Goal: Task Accomplishment & Management: Manage account settings

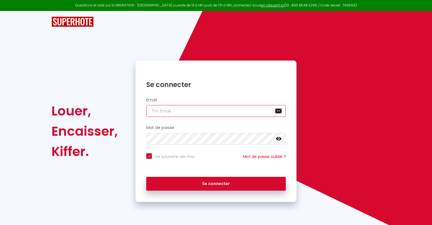
click at [159, 113] on input "email" at bounding box center [215, 111] width 139 height 12
type input "j"
checkbox input "true"
type input "jb"
checkbox input "true"
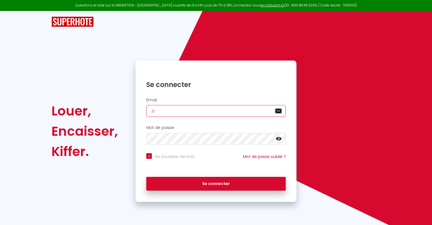
type input "jbk"
checkbox input "true"
type input "jbk."
checkbox input "true"
type input "jbk.j"
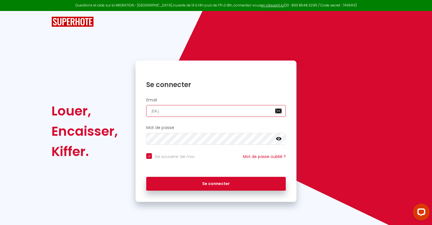
checkbox input "true"
type input "[DOMAIN_NAME]"
checkbox input "true"
type input "jbk.jeb"
checkbox input "true"
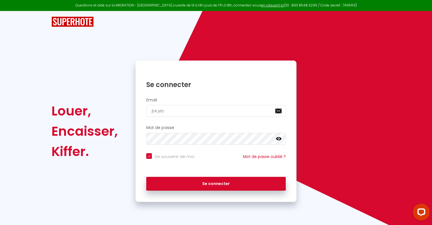
click at [175, 105] on div "Email jbk.jeb" at bounding box center [215, 107] width 153 height 19
click at [169, 112] on input "jbk.jeb" at bounding box center [215, 111] width 139 height 12
type input "jbk.jeba"
checkbox input "true"
type input "jbk.jebak"
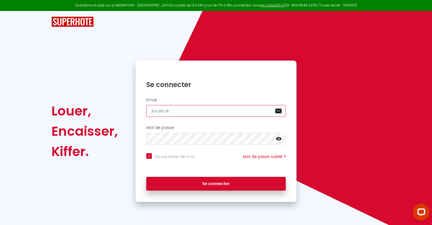
checkbox input "true"
type input "jbk.jebaka"
checkbox input "true"
type input "jbk.jebaka"
click at [178, 116] on input "email" at bounding box center [215, 111] width 139 height 12
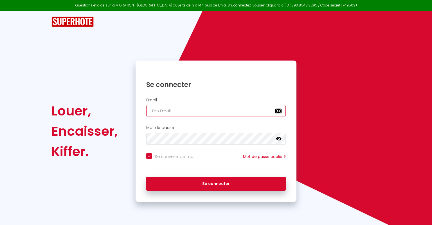
type input "j"
checkbox input "true"
type input "jb"
checkbox input "true"
type input "jbk"
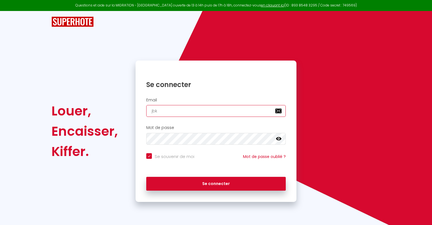
checkbox input "true"
type input "jbk."
checkbox input "true"
type input "jbk.j"
checkbox input "true"
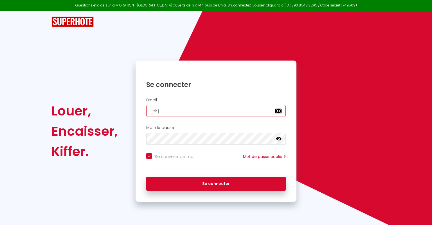
type input "[DOMAIN_NAME]"
checkbox input "true"
type input "jbk.jeb"
checkbox input "true"
type input "jbk.jeba"
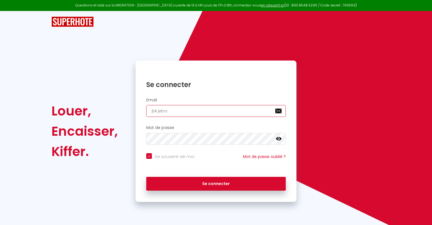
checkbox input "true"
type input "jbk.jebak"
checkbox input "true"
type input "jbk.jebaka"
checkbox input "true"
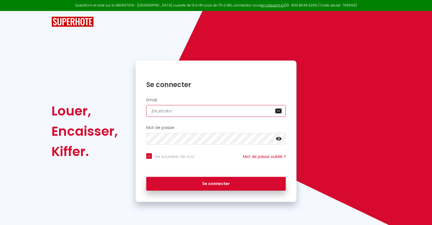
type input "jbk.jebaka@"
checkbox input "true"
type input "jbk.jebaka@g"
checkbox input "true"
type input "jbk.jebaka@gm"
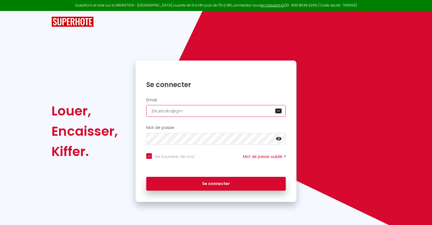
checkbox input "true"
type input "jbk.jebaka@gma"
checkbox input "true"
type input "jbk.jebaka@gmai"
checkbox input "true"
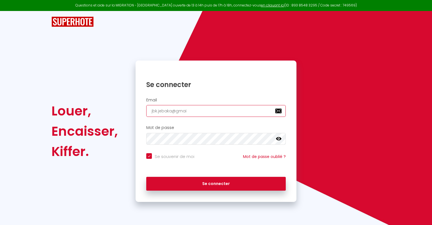
type input "jbk.jebaka@gmail"
checkbox input "true"
type input "jbk.jebaka@gmail."
checkbox input "true"
type input "jbk.jebaka@gmail.c"
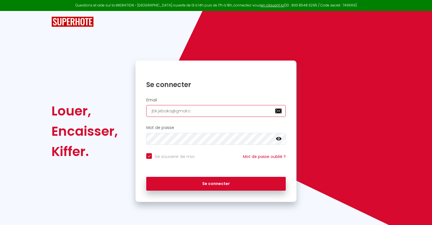
checkbox input "true"
type input "jbk.jebaka@gmail.co"
checkbox input "true"
type input "[EMAIL_ADDRESS][DOMAIN_NAME]"
checkbox input "true"
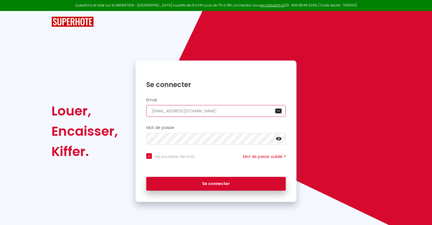
type input "[EMAIL_ADDRESS][DOMAIN_NAME]"
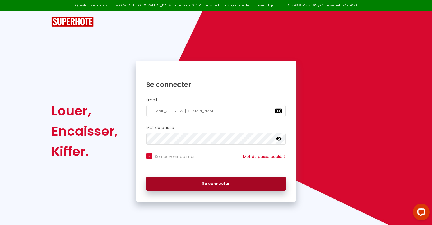
click at [212, 183] on button "Se connecter" at bounding box center [215, 183] width 139 height 14
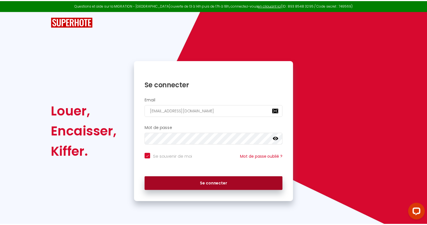
checkbox input "true"
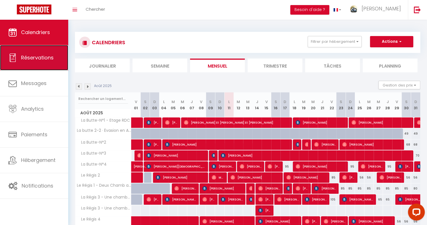
click at [45, 58] on span "Réservations" at bounding box center [37, 57] width 33 height 7
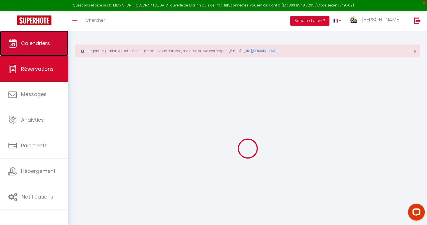
click at [44, 37] on link "Calendriers" at bounding box center [34, 43] width 68 height 25
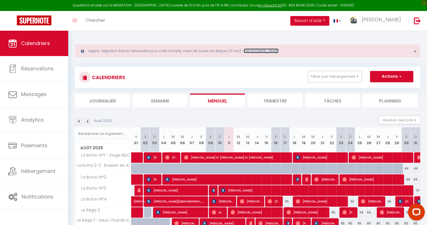
click at [261, 51] on link "https://superhote.com/migration-airbnb" at bounding box center [261, 50] width 35 height 5
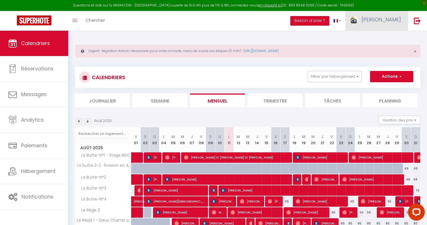
click at [386, 15] on link "[PERSON_NAME]" at bounding box center [377, 21] width 63 height 20
click at [374, 37] on link "Paramètres" at bounding box center [386, 39] width 42 height 10
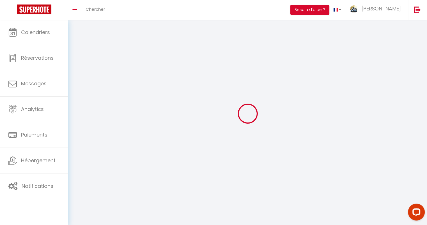
type input "[PERSON_NAME]"
type input "LEPAROUX"
type input "0673042019"
type input "[STREET_ADDRESS][PERSON_NAME]"
type input "63150"
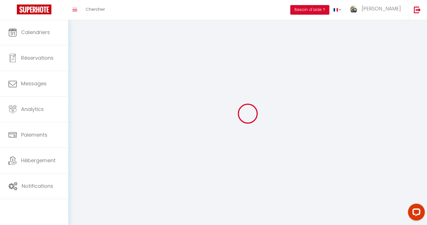
type input "La Bourboule"
type input "V8DtB07rpdcXFrMJPj5gkyz5i"
type input "sqS7k31gPQINFg24L32mmo7nm"
select select "28"
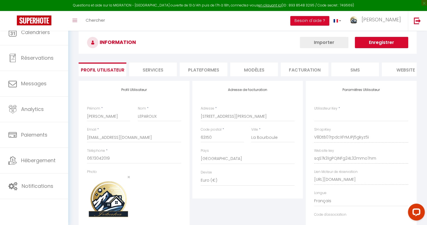
type input "V8DtB07rpdcXFrMJPj5gkyz5i"
type input "sqS7k31gPQINFg24L32mmo7nm"
type input "[URL][DOMAIN_NAME]"
select select "fr"
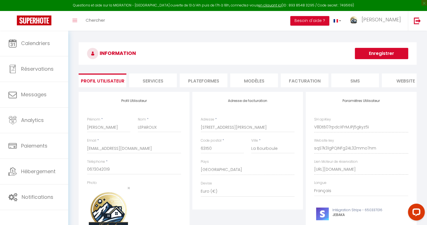
click at [203, 83] on li "Plateformes" at bounding box center [204, 80] width 48 height 14
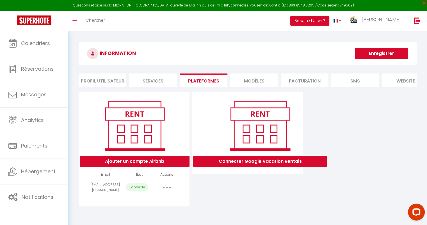
click at [164, 191] on button "button" at bounding box center [167, 187] width 16 height 9
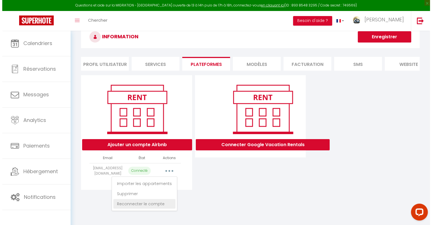
scroll to position [30, 0]
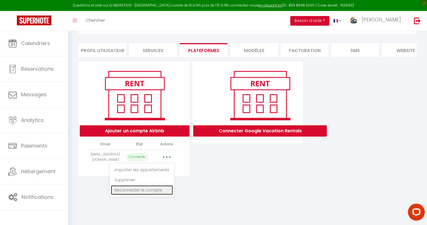
click at [133, 194] on link "Reconnecter le compte" at bounding box center [142, 190] width 62 height 10
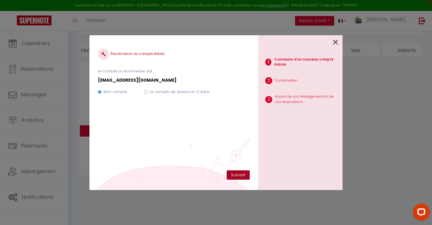
click at [239, 175] on button "Suivant" at bounding box center [238, 175] width 23 height 10
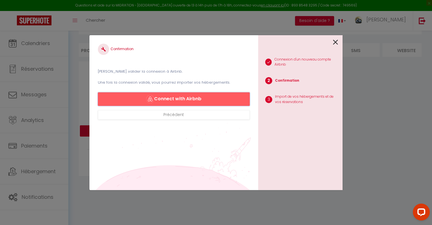
click at [176, 99] on button "Connect with Airbnb" at bounding box center [174, 98] width 152 height 13
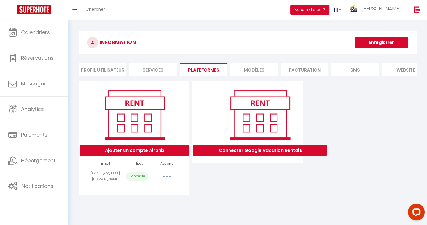
select select "66110"
select select "66111"
select select "66112"
select select "66113"
select select "66114"
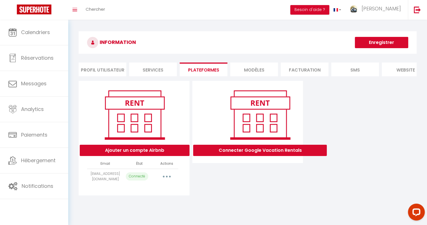
select select "69818"
select select "69911"
select select "69936"
select select "69972"
select select "69983"
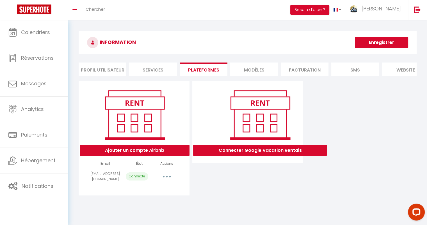
select select "70060"
select select "74384"
select select "74586"
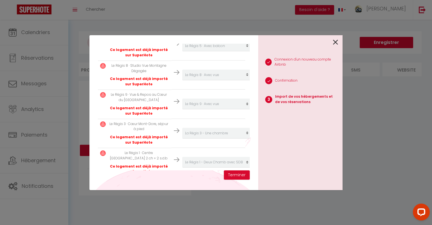
scroll to position [389, 0]
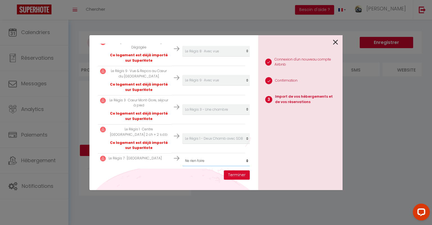
select select "create_new"
click at [236, 175] on button "Terminer" at bounding box center [237, 175] width 26 height 10
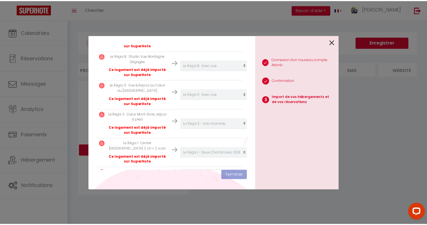
scroll to position [403, 0]
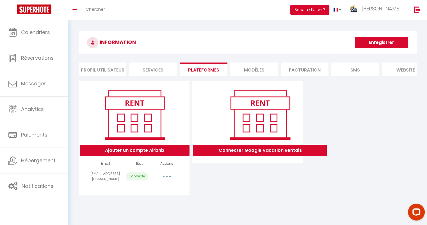
click at [161, 178] on button "button" at bounding box center [167, 176] width 16 height 9
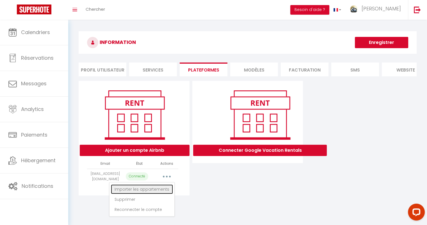
click at [163, 194] on link "Importer les appartements" at bounding box center [142, 189] width 62 height 10
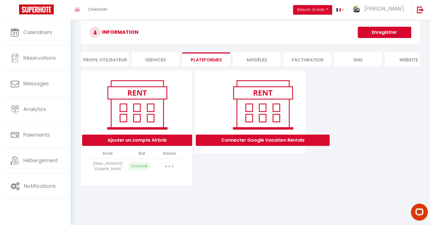
scroll to position [20, 0]
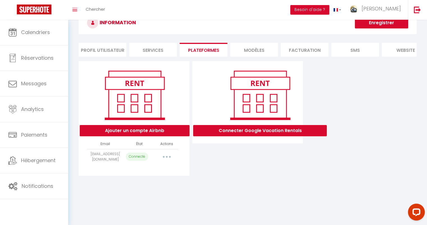
select select "66110"
select select "66111"
select select "66112"
select select "66113"
select select "66114"
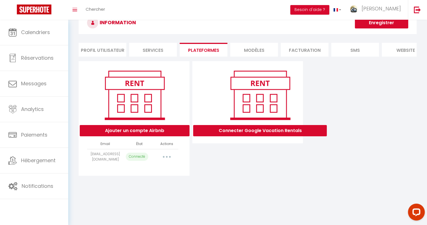
select select "69818"
select select "69911"
select select "69936"
select select "69972"
select select "69983"
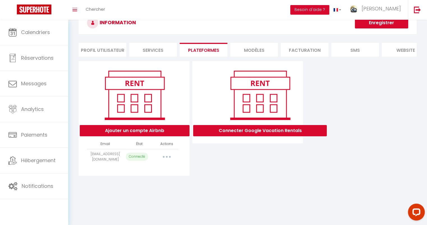
select select "70060"
select select "74384"
select select "74586"
select select
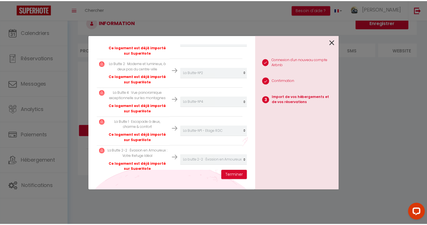
scroll to position [141, 0]
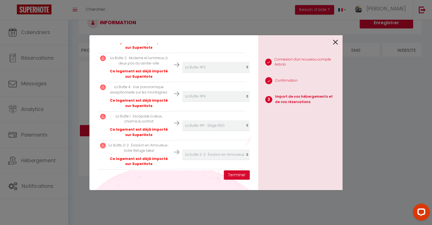
click at [332, 41] on div at bounding box center [298, 41] width 80 height 13
click at [335, 42] on icon at bounding box center [335, 42] width 5 height 8
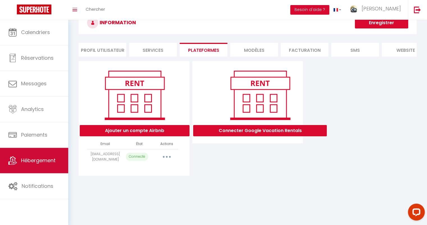
click at [35, 163] on span "Hébergement" at bounding box center [38, 160] width 35 height 7
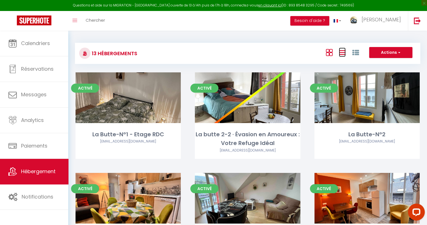
click at [343, 55] on icon at bounding box center [342, 52] width 7 height 7
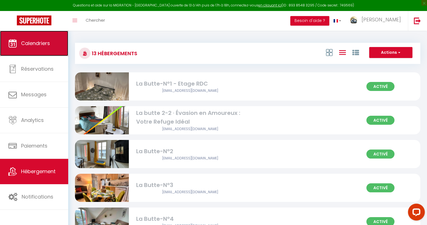
click at [46, 47] on link "Calendriers" at bounding box center [34, 43] width 68 height 25
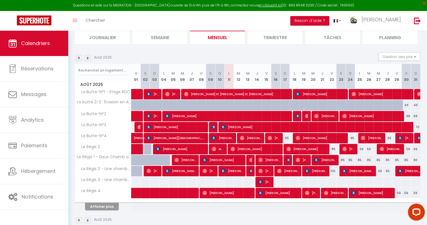
scroll to position [49, 0]
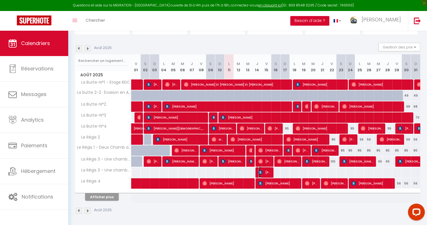
click at [268, 166] on span "[PERSON_NAME]" at bounding box center [265, 161] width 12 height 11
select select "OK"
select select "KO"
select select "0"
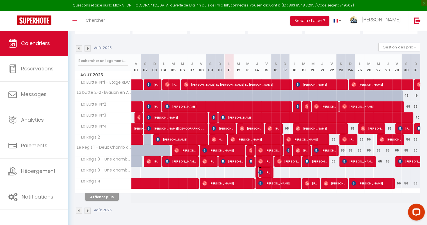
select select "1"
select select
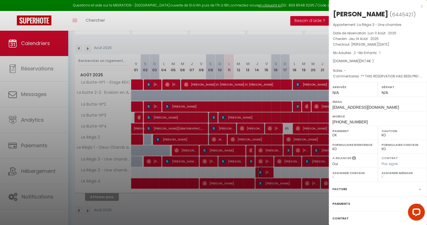
select select "51071"
click at [283, 42] on div at bounding box center [213, 112] width 427 height 225
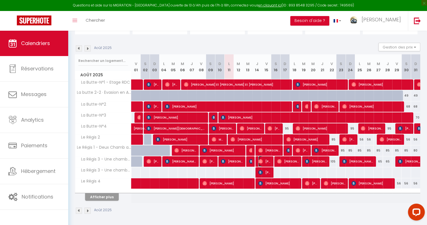
click at [265, 163] on span "[PERSON_NAME]" at bounding box center [265, 161] width 12 height 11
select select "OK"
select select "46497"
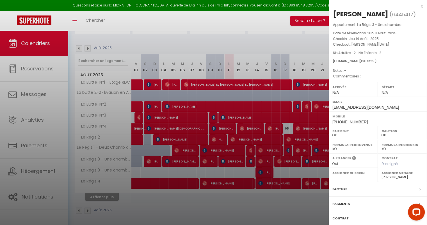
click at [260, 29] on div at bounding box center [213, 112] width 427 height 225
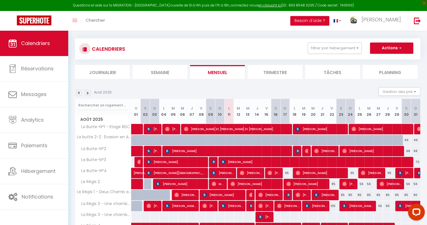
scroll to position [0, 0]
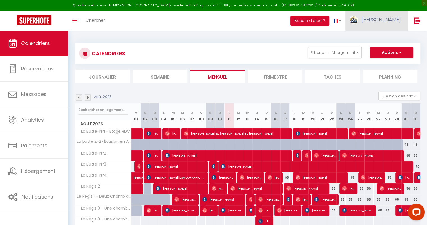
drag, startPoint x: 388, startPoint y: 11, endPoint x: 389, endPoint y: 14, distance: 2.9
click at [388, 11] on link "[PERSON_NAME]" at bounding box center [377, 21] width 63 height 20
click at [378, 39] on link "Paramètres" at bounding box center [386, 39] width 42 height 10
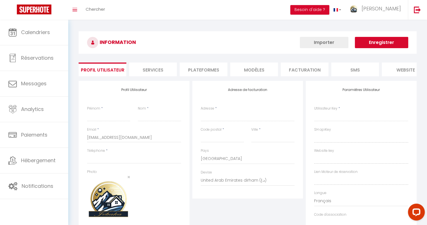
type input "[PERSON_NAME]"
type input "LEPAROUX"
type input "0673042019"
type input "[STREET_ADDRESS][PERSON_NAME]"
type input "63150"
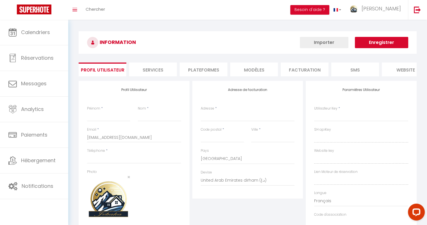
type input "La Bourboule"
select select "28"
type input "V8DtB07rpdcXFrMJPj5gkyz5i"
type input "sqS7k31gPQINFg24L32mmo7nm"
type input "[URL][DOMAIN_NAME]"
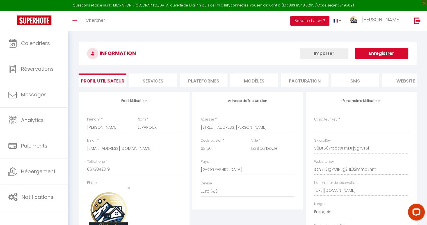
type input "V8DtB07rpdcXFrMJPj5gkyz5i"
type input "sqS7k31gPQINFg24L32mmo7nm"
type input "[URL][DOMAIN_NAME]"
select select "fr"
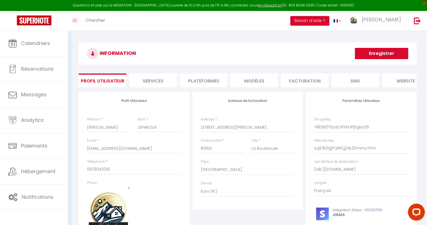
click at [201, 80] on li "Plateformes" at bounding box center [204, 80] width 48 height 14
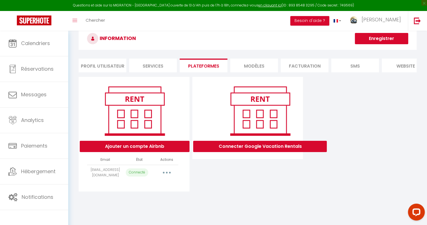
scroll to position [28, 0]
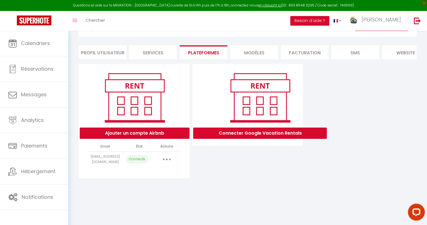
click at [163, 164] on button "button" at bounding box center [167, 159] width 16 height 9
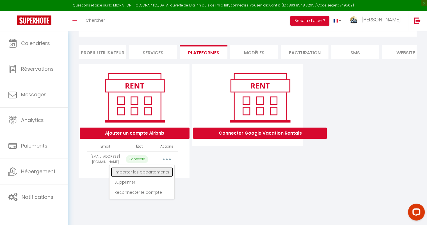
click at [147, 175] on link "Importer les appartements" at bounding box center [142, 172] width 62 height 10
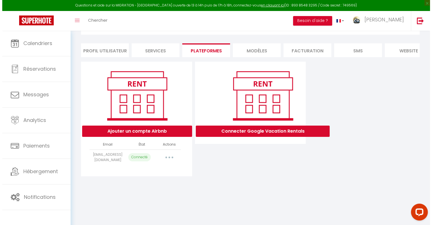
scroll to position [30, 0]
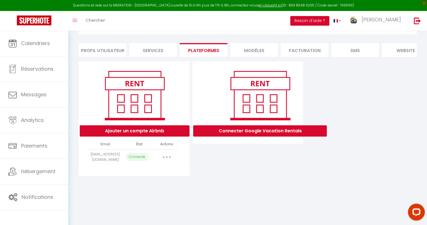
select select "66110"
select select "66111"
select select "66112"
select select "66113"
select select "66114"
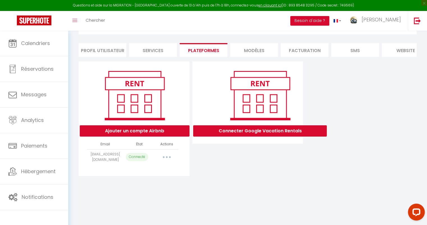
select select "69818"
select select "69911"
select select "69936"
select select "69972"
select select "69983"
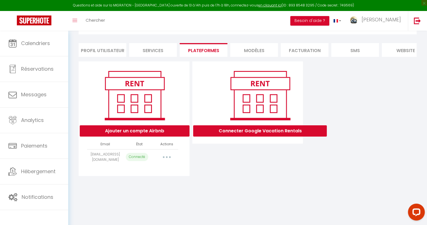
select select "70060"
select select "74384"
select select "74586"
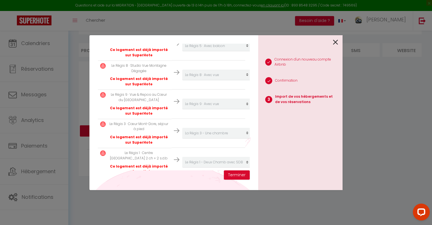
scroll to position [389, 0]
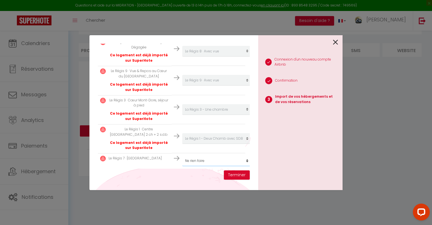
select select "create_new"
click at [236, 174] on button "Terminer" at bounding box center [237, 175] width 26 height 10
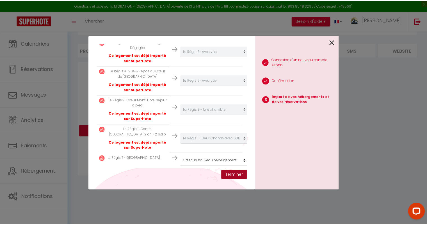
scroll to position [403, 0]
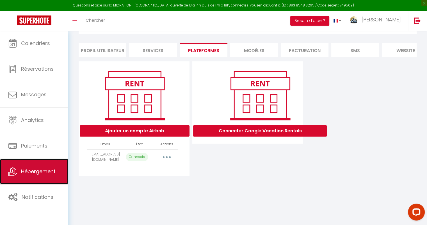
click at [40, 175] on link "Hébergement" at bounding box center [34, 171] width 68 height 25
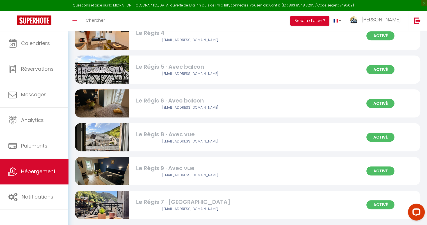
scroll to position [326, 0]
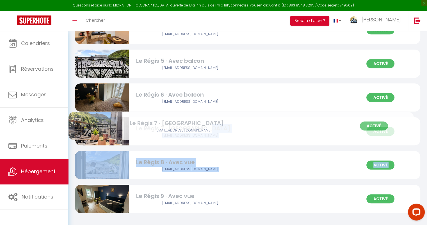
drag, startPoint x: 214, startPoint y: 193, endPoint x: 207, endPoint y: 120, distance: 72.8
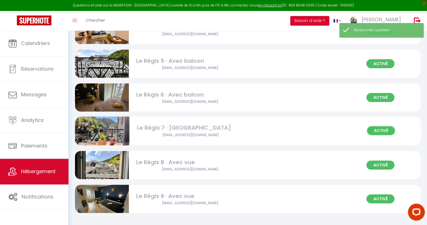
click at [275, 137] on div "Activé Le Régis 7 · [GEOGRAPHIC_DATA] [EMAIL_ADDRESS][DOMAIN_NAME]" at bounding box center [248, 131] width 346 height 28
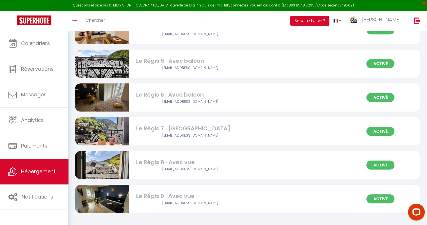
click at [293, 130] on div "Activé Le Régis 7 · [GEOGRAPHIC_DATA] [EMAIL_ADDRESS][DOMAIN_NAME]" at bounding box center [248, 131] width 346 height 28
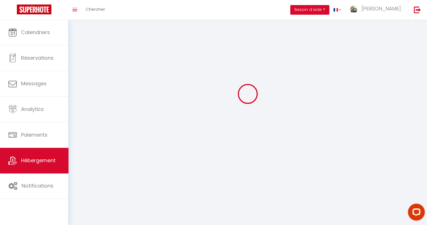
select select
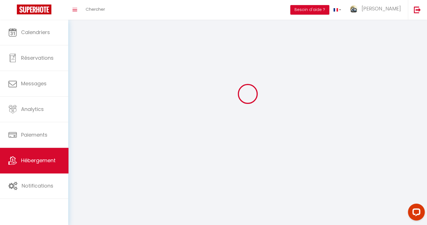
select select "1"
select select
checkbox input "false"
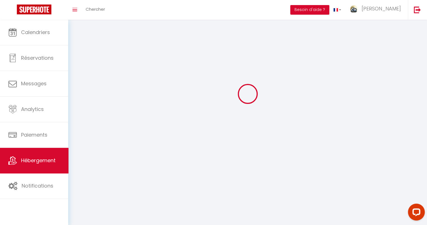
checkbox input "false"
select select "28"
select select
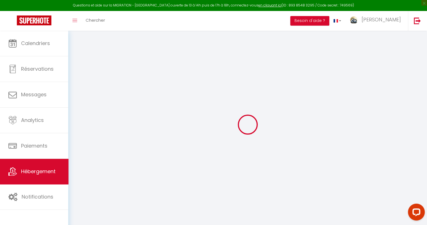
select select
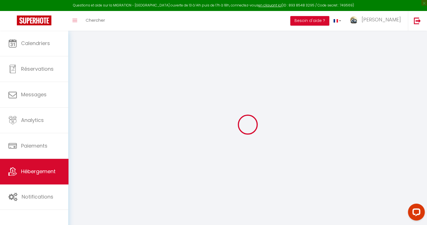
select select
checkbox input "false"
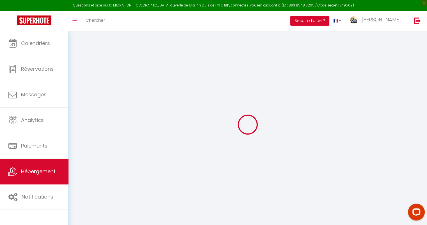
select select
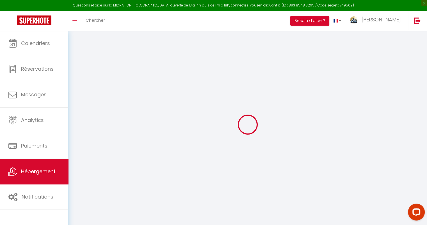
select select
checkbox input "false"
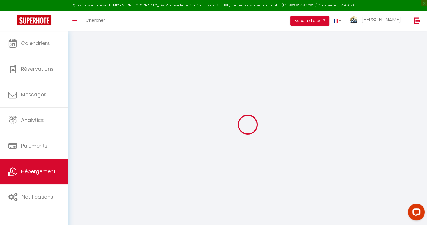
checkbox input "false"
select select
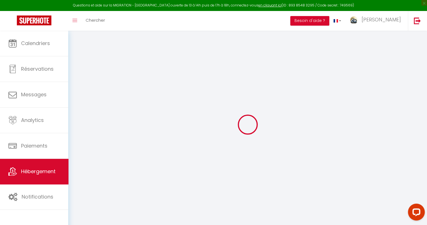
select select
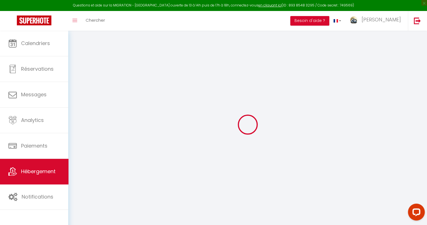
checkbox input "false"
select select
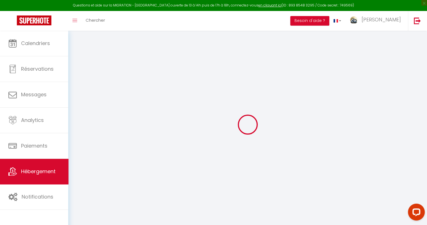
select select
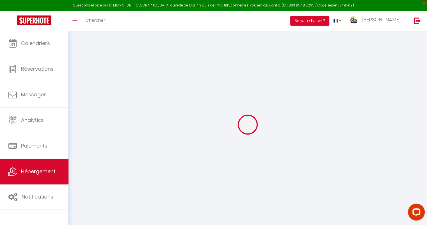
select select
checkbox input "false"
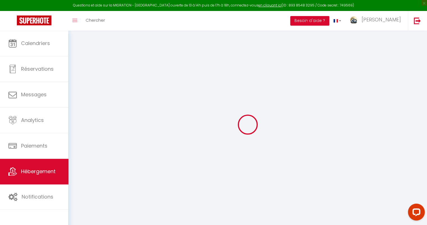
checkbox input "false"
select select
type input "Le Régis 7 · [GEOGRAPHIC_DATA]"
type input "75"
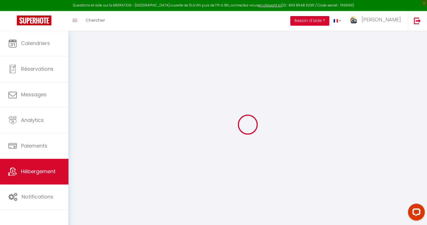
select select
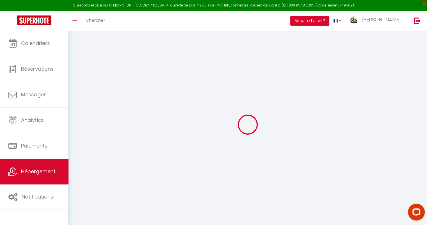
type input "[STREET_ADDRESS][PERSON_NAME]"
type input "63240"
type input "Mont-Dore"
type input "[EMAIL_ADDRESS][DOMAIN_NAME]"
select select
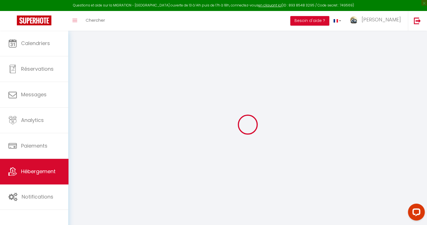
checkbox input "false"
type input "0"
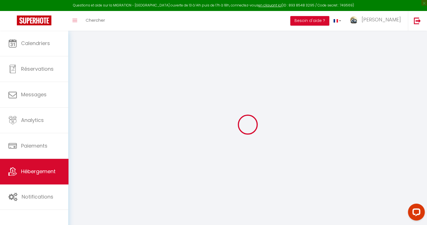
type input "0"
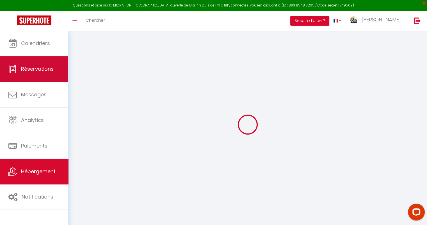
select select
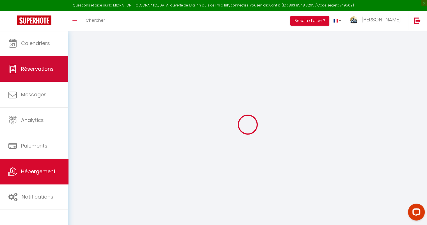
select select
checkbox input "false"
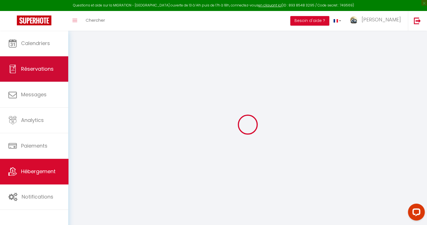
select select
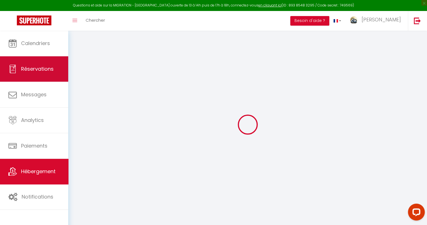
select select
checkbox input "false"
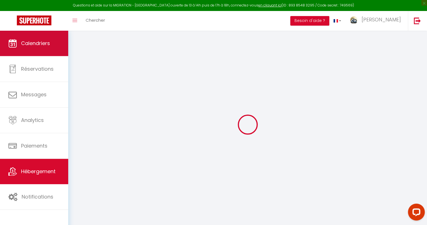
select select
checkbox input "false"
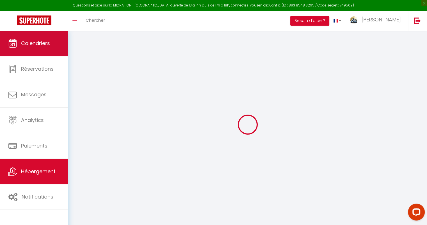
select select "16:00"
select select "23:45"
select select "11:00"
select select "30"
select select "120"
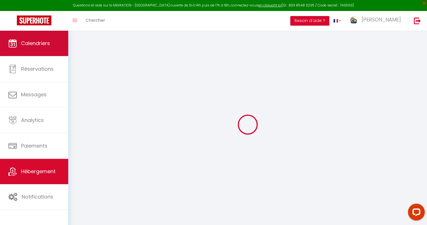
select select
checkbox input "false"
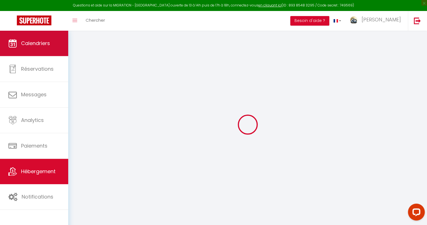
select select
checkbox input "false"
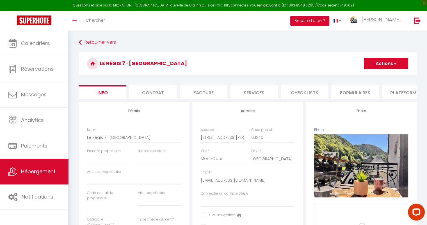
select select
checkbox input "false"
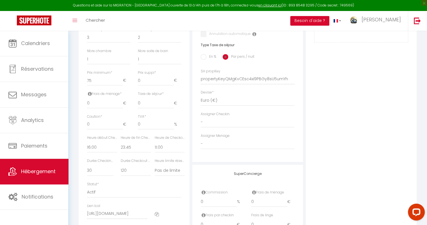
scroll to position [225, 0]
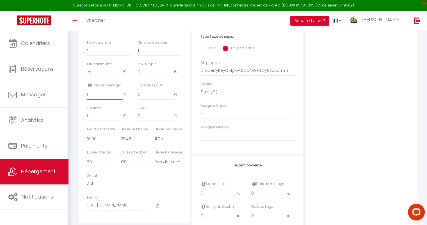
click at [99, 98] on input "0" at bounding box center [105, 95] width 36 height 10
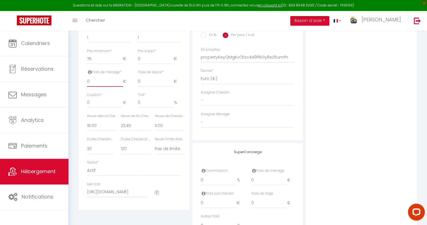
scroll to position [197, 0]
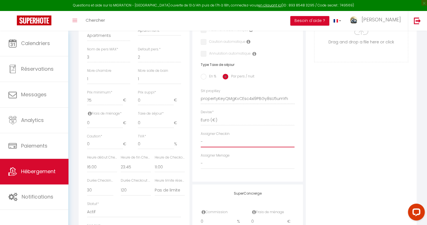
click at [235, 147] on select "- [PERSON_NAME] MOLOSNIC [PERSON_NAME]" at bounding box center [248, 141] width 94 height 11
select select "46497"
click at [201, 141] on select "- [PERSON_NAME] MOLOSNIC [PERSON_NAME]" at bounding box center [248, 141] width 94 height 11
select select
checkbox input "false"
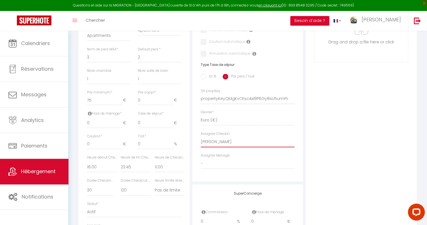
checkbox input "false"
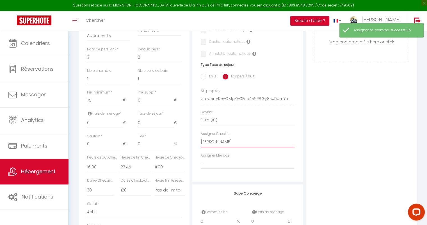
click at [237, 144] on select "- [PERSON_NAME] MOLOSNIC [PERSON_NAME]" at bounding box center [248, 141] width 94 height 11
select select
click at [201, 141] on select "- [PERSON_NAME] MOLOSNIC [PERSON_NAME]" at bounding box center [248, 141] width 94 height 11
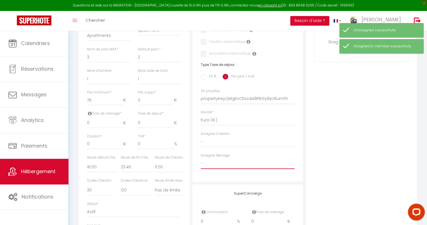
click at [221, 168] on select "- [PERSON_NAME] MOLOSNIC [PERSON_NAME]" at bounding box center [248, 163] width 94 height 11
click at [201, 162] on select "- [PERSON_NAME] MOLOSNIC [PERSON_NAME]" at bounding box center [248, 163] width 94 height 11
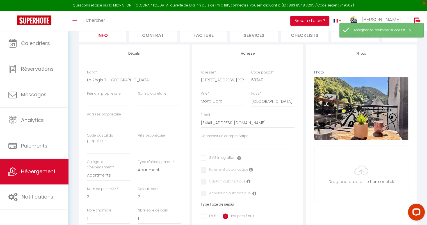
scroll to position [28, 0]
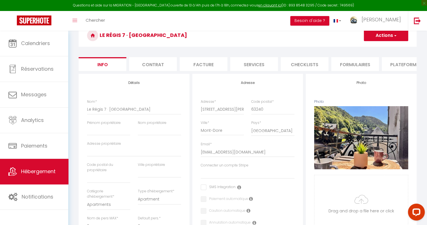
click at [140, 65] on li "Contrat" at bounding box center [153, 64] width 48 height 14
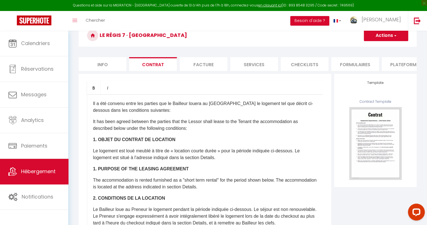
click at [196, 61] on li "Facture" at bounding box center [204, 64] width 48 height 14
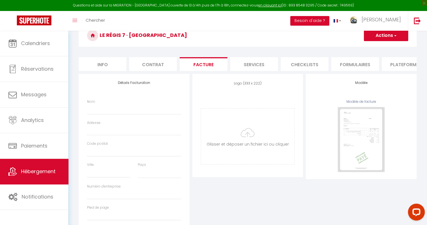
click at [253, 67] on li "Services" at bounding box center [254, 64] width 48 height 14
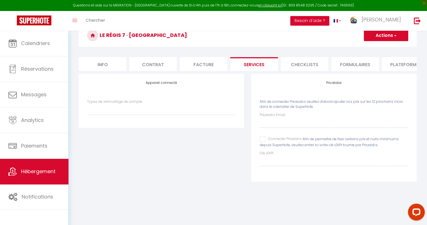
click at [315, 65] on li "Checklists" at bounding box center [305, 64] width 48 height 14
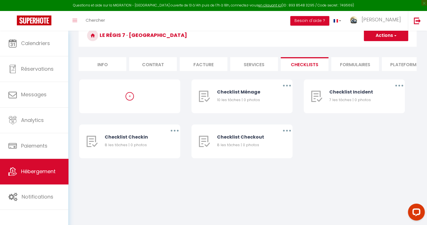
click at [350, 65] on li "Formulaires" at bounding box center [356, 64] width 48 height 14
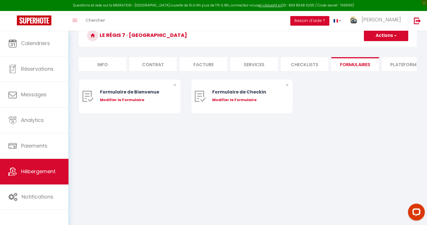
click at [398, 63] on li "Plateformes" at bounding box center [406, 64] width 48 height 14
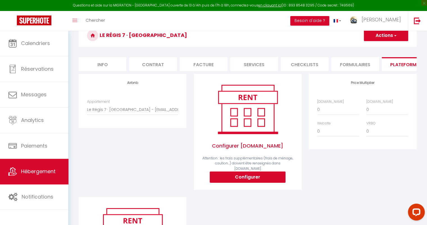
click at [102, 64] on li "Info" at bounding box center [103, 64] width 48 height 14
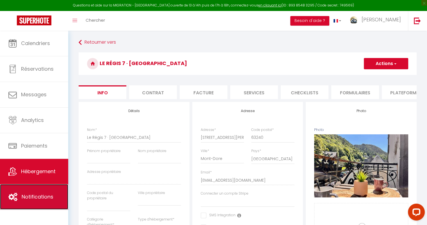
click at [27, 196] on span "Notifications" at bounding box center [38, 196] width 32 height 7
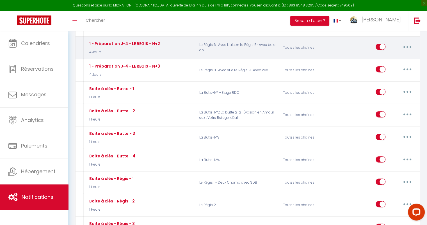
scroll to position [225, 0]
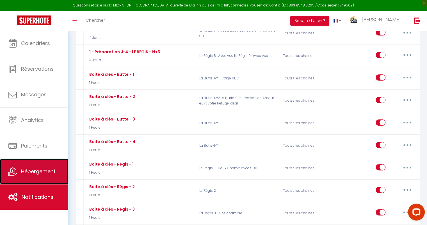
click at [31, 172] on span "Hébergement" at bounding box center [38, 171] width 35 height 7
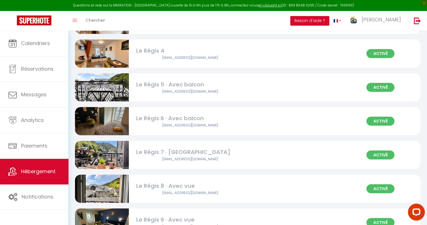
scroll to position [309, 0]
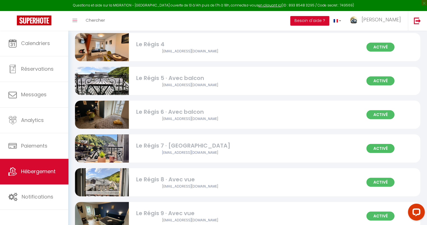
click at [318, 148] on div "Activé Le Régis 7 · [GEOGRAPHIC_DATA] [EMAIL_ADDRESS][DOMAIN_NAME]" at bounding box center [248, 148] width 346 height 28
click at [273, 142] on div "Activé Le Régis 7 · [GEOGRAPHIC_DATA] [EMAIL_ADDRESS][DOMAIN_NAME]" at bounding box center [248, 148] width 346 height 28
click at [259, 154] on div "Activé Le Régis 7 · [GEOGRAPHIC_DATA] [EMAIL_ADDRESS][DOMAIN_NAME]" at bounding box center [248, 148] width 346 height 28
click at [258, 149] on div "Activé Le Régis 7 · [GEOGRAPHIC_DATA] [EMAIL_ADDRESS][DOMAIN_NAME]" at bounding box center [248, 148] width 346 height 28
click at [259, 149] on div "Activé Le Régis 7 · [GEOGRAPHIC_DATA] [EMAIL_ADDRESS][DOMAIN_NAME]" at bounding box center [248, 148] width 346 height 28
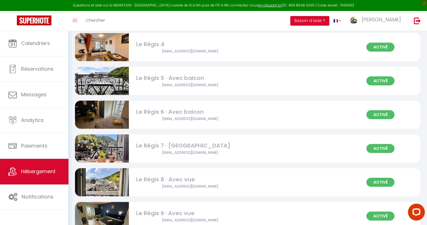
click at [217, 120] on div "[EMAIL_ADDRESS][DOMAIN_NAME]" at bounding box center [190, 118] width 108 height 5
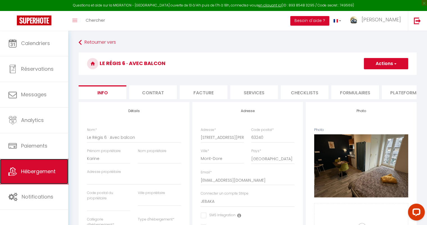
click at [47, 159] on link "Hébergement" at bounding box center [34, 171] width 68 height 25
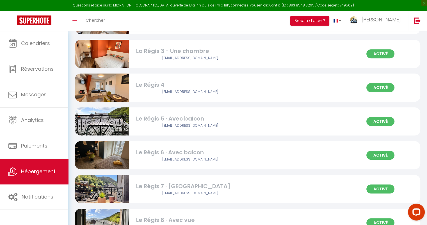
scroll to position [281, 0]
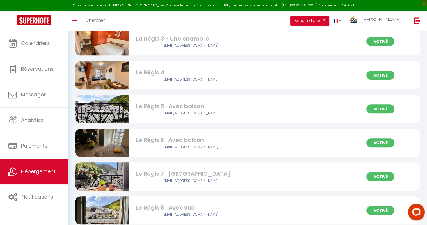
click at [232, 178] on div "Le Régis 7 · [GEOGRAPHIC_DATA]" at bounding box center [190, 173] width 108 height 9
click at [283, 170] on div "Activé Le Régis 7 · [GEOGRAPHIC_DATA] [EMAIL_ADDRESS][DOMAIN_NAME]" at bounding box center [248, 176] width 346 height 28
click at [277, 177] on div "Activé Le Régis 7 · [GEOGRAPHIC_DATA] [EMAIL_ADDRESS][DOMAIN_NAME]" at bounding box center [248, 176] width 346 height 28
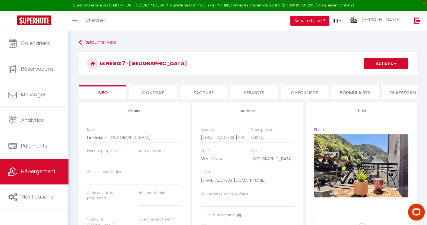
scroll to position [28, 0]
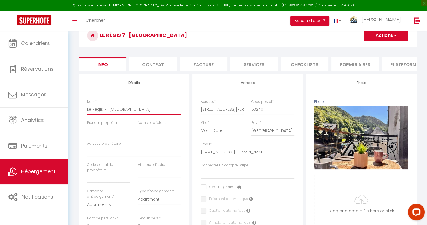
click at [123, 111] on input "Le Régis 7 · [GEOGRAPHIC_DATA]" at bounding box center [134, 109] width 94 height 10
drag, startPoint x: 110, startPoint y: 113, endPoint x: 177, endPoint y: 116, distance: 66.9
click at [177, 114] on input "Le Régis 7 · [GEOGRAPHIC_DATA]" at bounding box center [134, 109] width 94 height 10
click at [382, 33] on button "Actions" at bounding box center [386, 35] width 44 height 11
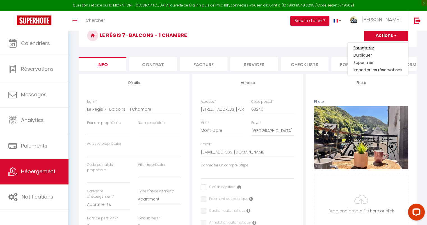
click at [373, 47] on input "Enregistrer" at bounding box center [364, 48] width 21 height 6
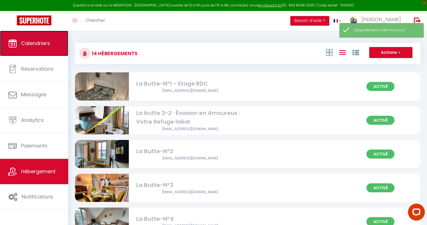
click at [38, 42] on span "Calendriers" at bounding box center [35, 43] width 29 height 7
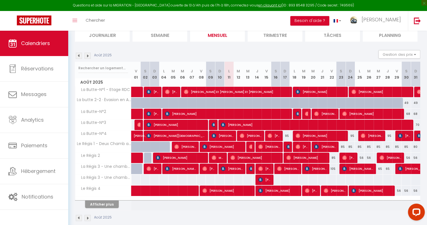
scroll to position [49, 0]
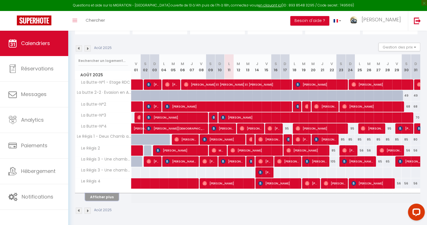
click at [96, 194] on button "Afficher plus" at bounding box center [102, 197] width 34 height 8
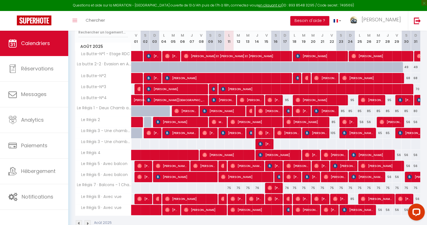
scroll to position [90, 0]
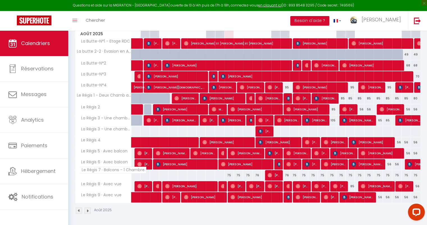
click at [97, 168] on span "Le Régis 7 · Balcons - 1 Chambre" at bounding box center [113, 169] width 67 height 7
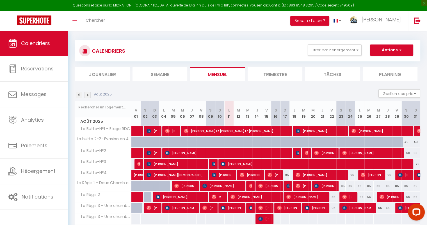
scroll to position [0, 0]
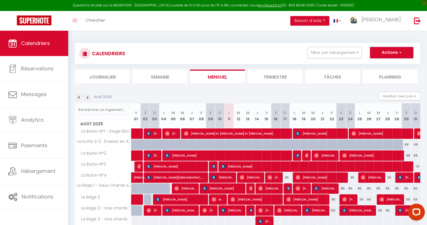
click at [391, 53] on button "Actions" at bounding box center [391, 52] width 43 height 11
click at [390, 95] on button "Gestion des prix" at bounding box center [400, 96] width 42 height 8
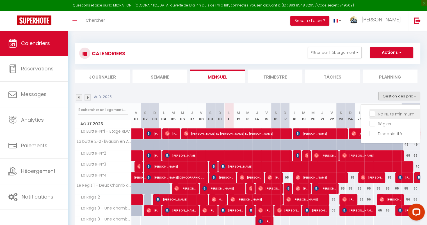
click at [371, 112] on input "Nb Nuits minimum" at bounding box center [395, 113] width 51 height 6
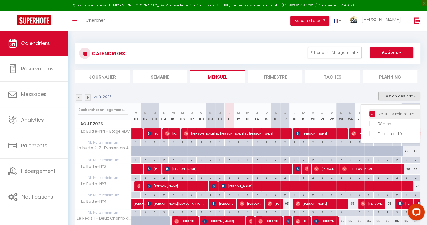
click at [375, 113] on input "Nb Nuits minimum" at bounding box center [395, 113] width 51 height 6
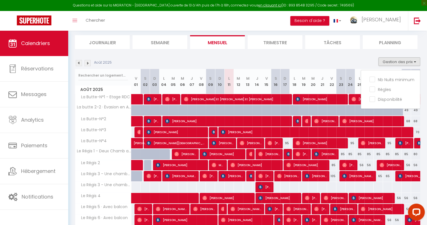
scroll to position [34, 0]
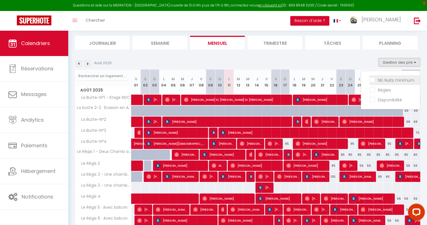
click at [387, 76] on li "Nb Nuits minimum" at bounding box center [395, 80] width 51 height 10
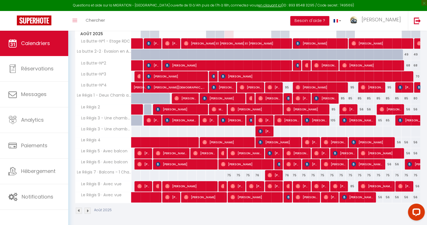
scroll to position [6, 0]
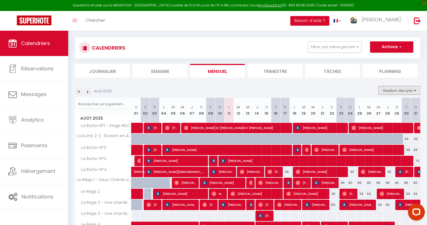
click at [390, 91] on button "Gestion des prix" at bounding box center [400, 90] width 42 height 8
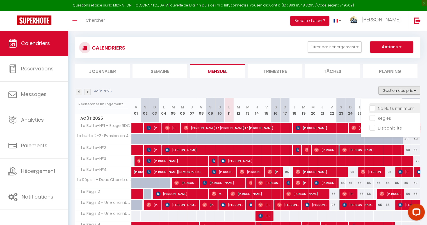
click at [373, 107] on input "Nb Nuits minimum" at bounding box center [395, 108] width 51 height 6
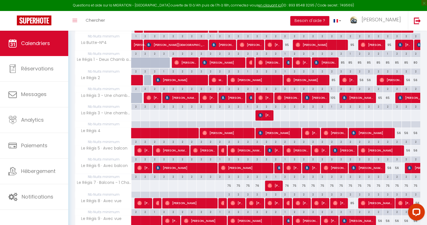
scroll to position [174, 0]
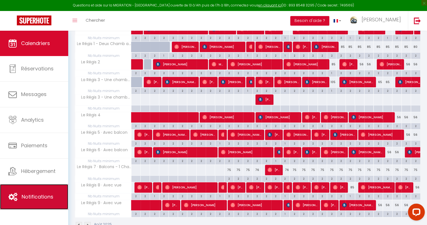
click at [33, 191] on link "Notifications" at bounding box center [34, 196] width 68 height 25
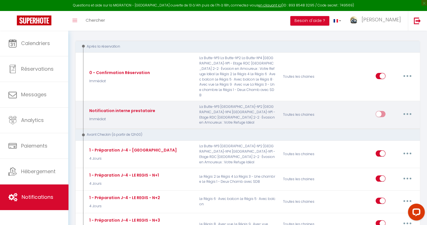
scroll to position [56, 0]
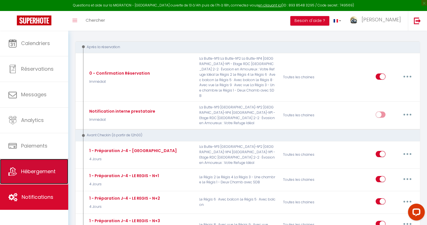
click at [51, 164] on link "Hébergement" at bounding box center [34, 171] width 68 height 25
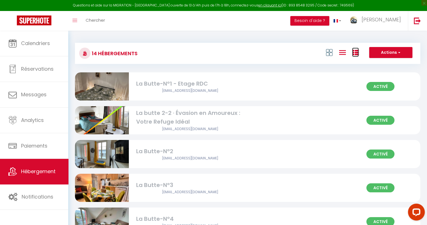
click at [358, 51] on icon at bounding box center [355, 52] width 7 height 7
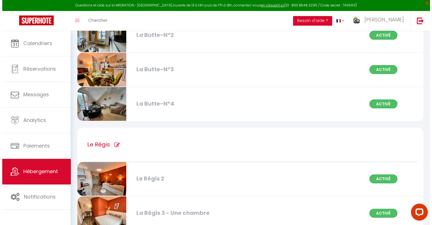
scroll to position [197, 0]
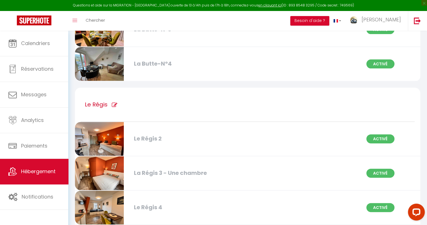
click at [113, 104] on icon at bounding box center [115, 105] width 6 height 6
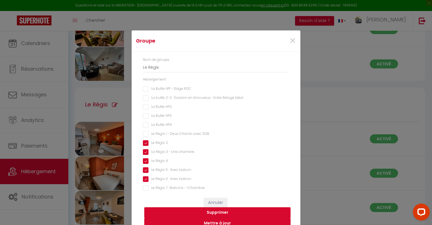
click at [144, 134] on SDB "Le Régis 1 - Deux Chamb avec SDB" at bounding box center [216, 134] width 146 height 6
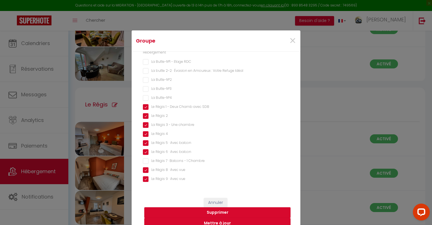
scroll to position [28, 0]
click at [144, 160] on Chambre "Le Régis 7 · Balcons - 1 Chambre" at bounding box center [216, 160] width 146 height 6
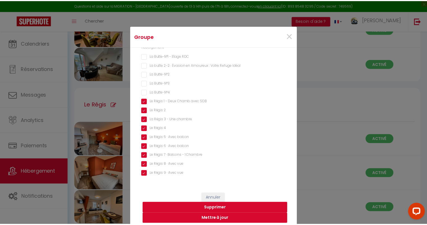
scroll to position [9, 0]
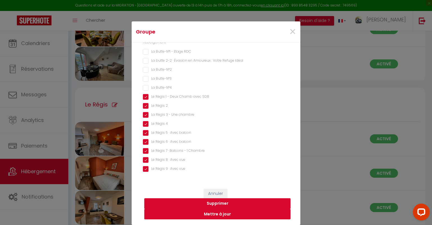
click at [211, 216] on button "Mettre à jour" at bounding box center [217, 214] width 146 height 11
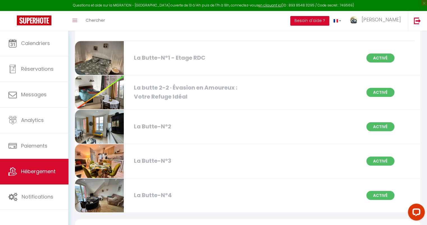
scroll to position [0, 0]
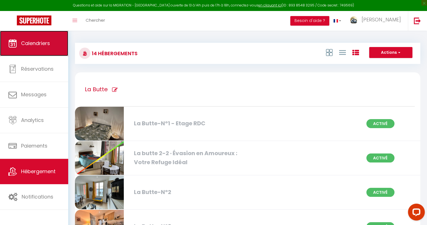
click at [35, 39] on link "Calendriers" at bounding box center [34, 43] width 68 height 25
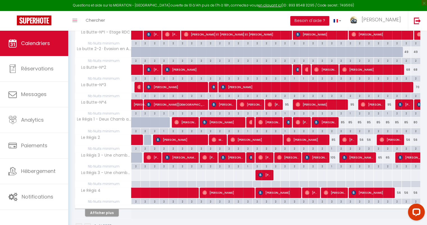
scroll to position [112, 0]
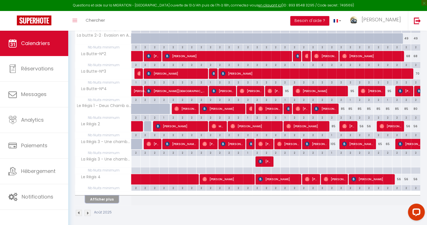
click at [100, 199] on button "Afficher plus" at bounding box center [102, 199] width 34 height 8
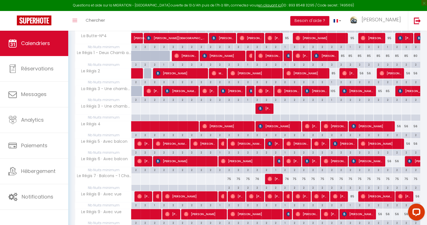
scroll to position [169, 0]
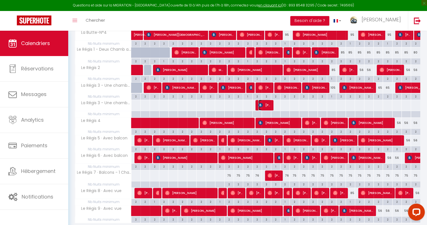
click at [263, 90] on img at bounding box center [261, 87] width 4 height 4
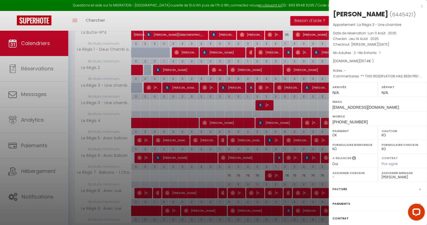
click at [264, 88] on div at bounding box center [213, 112] width 427 height 225
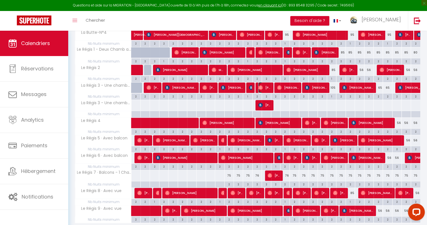
click at [264, 86] on span "[PERSON_NAME]" at bounding box center [265, 87] width 12 height 11
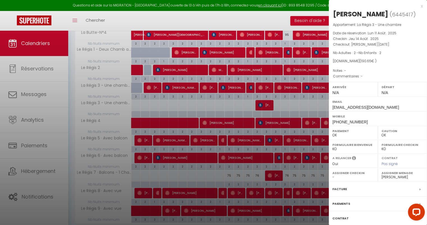
drag, startPoint x: 268, startPoint y: 107, endPoint x: 259, endPoint y: 103, distance: 9.2
click at [268, 107] on div at bounding box center [213, 112] width 427 height 225
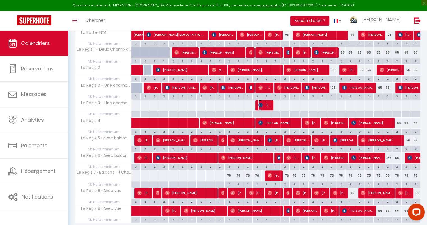
click at [264, 93] on span "[PERSON_NAME]" at bounding box center [265, 87] width 12 height 11
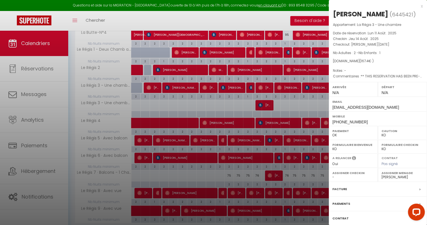
click at [263, 84] on div at bounding box center [213, 112] width 427 height 225
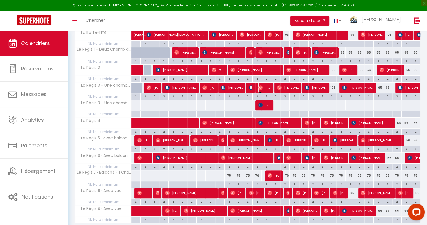
click at [263, 85] on span "[PERSON_NAME]" at bounding box center [265, 87] width 12 height 11
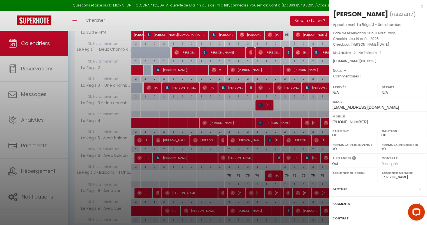
click at [262, 102] on div at bounding box center [213, 112] width 427 height 225
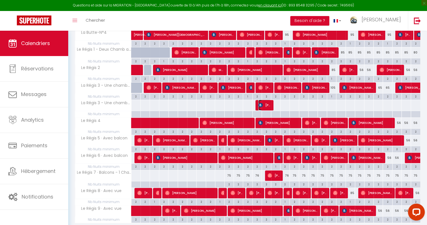
click at [263, 93] on span "[PERSON_NAME]" at bounding box center [265, 87] width 12 height 11
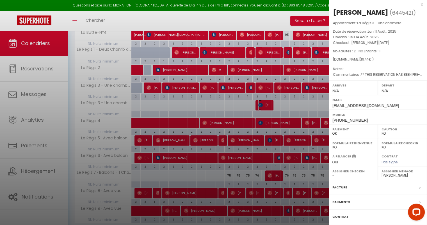
scroll to position [0, 0]
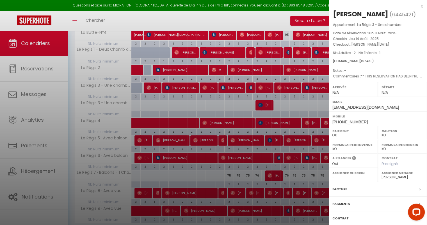
click at [261, 85] on div at bounding box center [213, 112] width 427 height 225
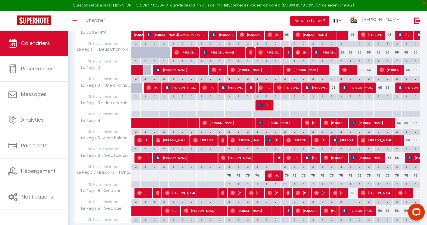
click at [264, 87] on span "[PERSON_NAME]" at bounding box center [265, 87] width 12 height 11
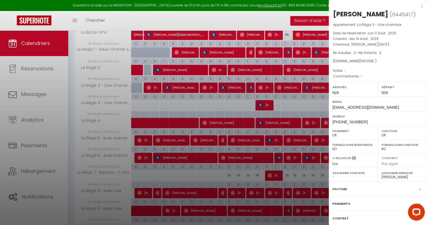
click at [265, 101] on div at bounding box center [213, 112] width 427 height 225
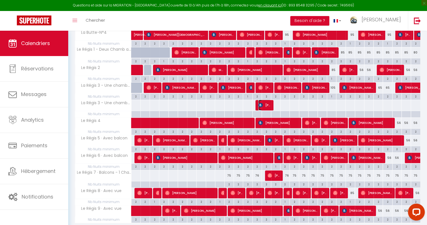
click at [264, 93] on span "[PERSON_NAME]" at bounding box center [265, 87] width 12 height 11
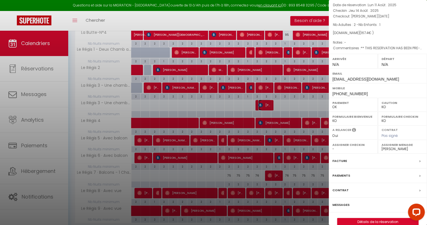
scroll to position [36, 0]
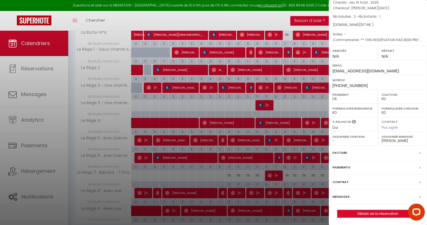
click at [341, 194] on label "Messages" at bounding box center [341, 196] width 17 height 6
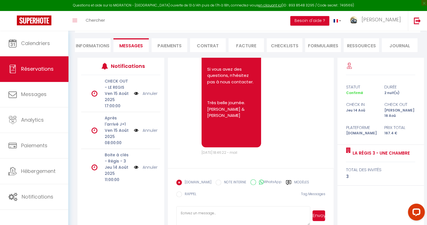
scroll to position [56, 0]
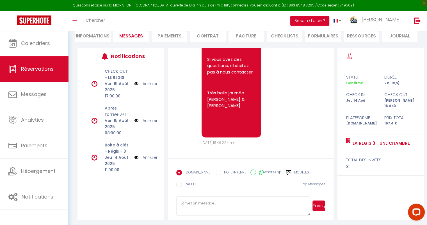
click at [214, 202] on textarea at bounding box center [243, 206] width 134 height 20
click at [187, 209] on textarea "Bonsoir, Suite à prolème de synchrolnisation votre réservation n'a pas pu êtrev…" at bounding box center [243, 206] width 134 height 20
click at [209, 207] on textarea "Bonsoir, Suite à prolème de synchrolnisation votre réservation n'a pas pu être …" at bounding box center [243, 206] width 134 height 20
click at [208, 209] on textarea "Bonsoir, Suite à problème de synchronisation votre réservation n'a pas pu être …" at bounding box center [243, 206] width 134 height 20
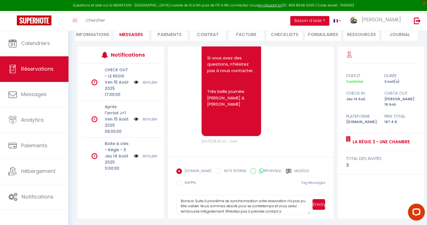
scroll to position [5, 0]
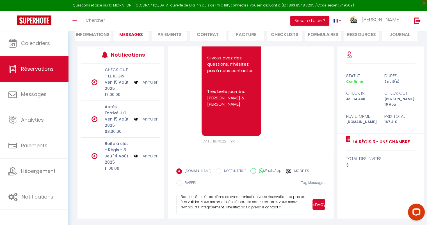
drag, startPoint x: 225, startPoint y: 211, endPoint x: 288, endPoint y: 207, distance: 63.1
click at [288, 207] on textarea "Bonsoir, Suite à problème de synchronisation votre réservation n'a pas pu être …" at bounding box center [243, 204] width 134 height 20
click at [255, 196] on textarea "Bonsoir, Suite à problème de synchronisation votre réservation n'a pas pu être …" at bounding box center [243, 204] width 134 height 20
click at [322, 202] on button "Envoyer" at bounding box center [319, 204] width 13 height 11
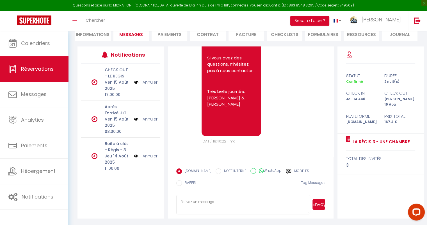
scroll to position [0, 0]
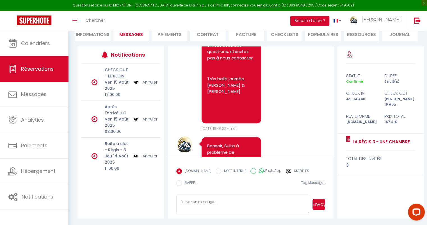
click at [143, 155] on link "Annuler" at bounding box center [150, 156] width 15 height 6
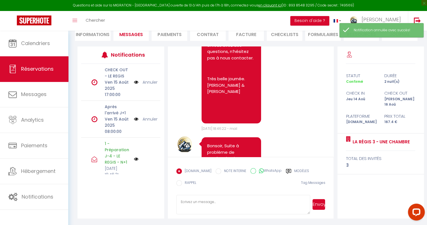
click at [143, 119] on link "Annuler" at bounding box center [150, 119] width 15 height 6
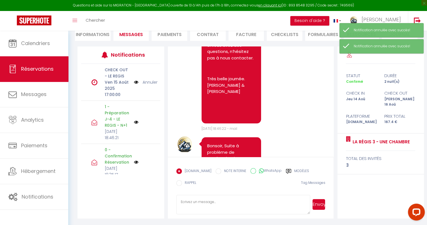
click at [148, 82] on link "Annuler" at bounding box center [150, 82] width 15 height 6
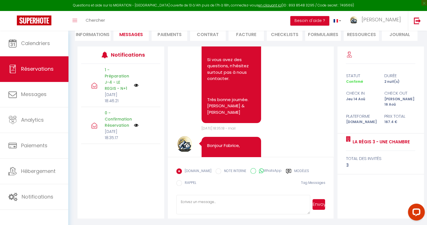
scroll to position [228, 0]
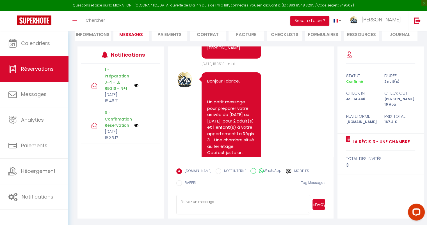
click at [236, 104] on p "Un petit message pour préparer votre arrivée de [DATE] au [DATE], pour 2 adult(…" at bounding box center [231, 153] width 48 height 108
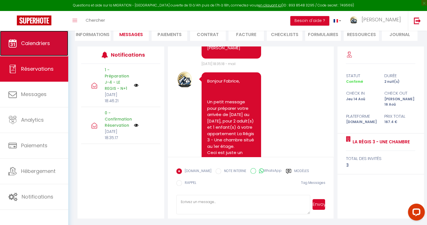
click at [46, 47] on link "Calendriers" at bounding box center [34, 43] width 68 height 25
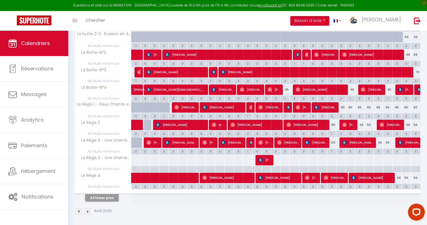
scroll to position [114, 0]
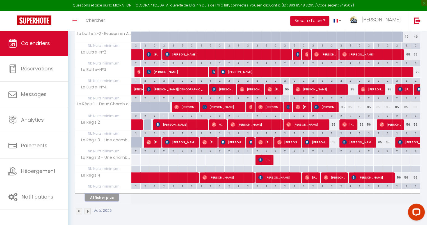
click at [104, 198] on button "Afficher plus" at bounding box center [102, 197] width 34 height 8
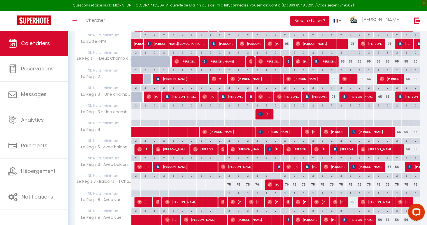
scroll to position [188, 0]
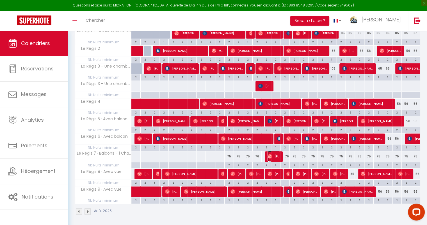
click at [275, 153] on span "[PERSON_NAME]" at bounding box center [274, 156] width 12 height 11
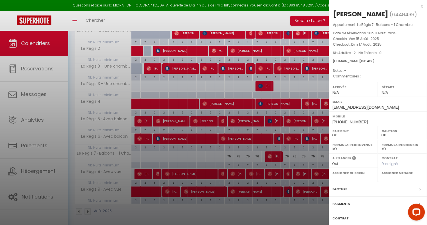
click at [263, 88] on div at bounding box center [213, 112] width 427 height 225
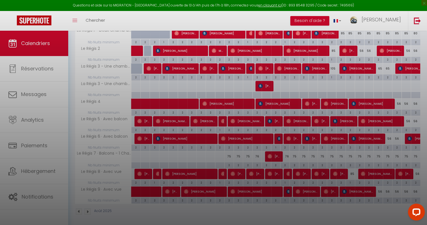
click at [264, 85] on div at bounding box center [213, 112] width 427 height 225
drag, startPoint x: 264, startPoint y: 84, endPoint x: 234, endPoint y: 96, distance: 32.7
click at [264, 84] on div at bounding box center [213, 112] width 427 height 225
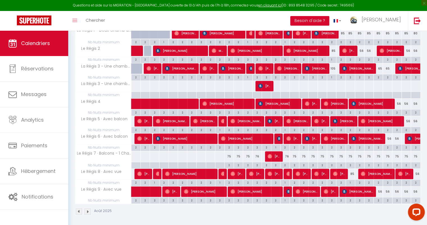
click at [233, 74] on div at bounding box center [230, 68] width 10 height 10
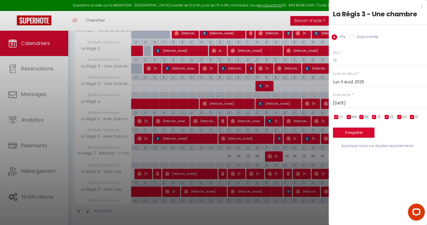
click at [266, 82] on div at bounding box center [213, 112] width 427 height 225
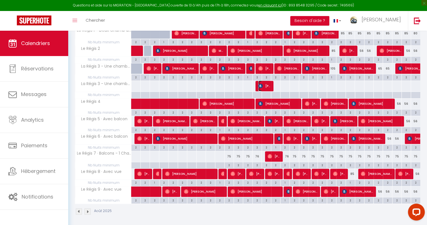
click at [266, 74] on span "[PERSON_NAME]" at bounding box center [265, 68] width 12 height 11
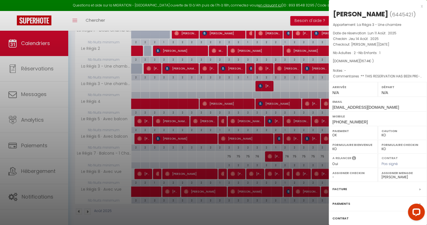
click at [264, 207] on div at bounding box center [213, 112] width 427 height 225
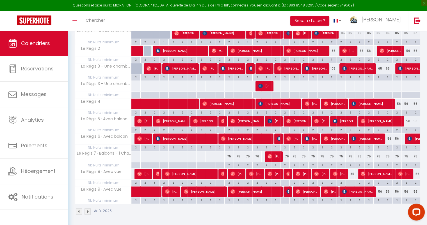
click at [237, 74] on div at bounding box center [239, 68] width 10 height 10
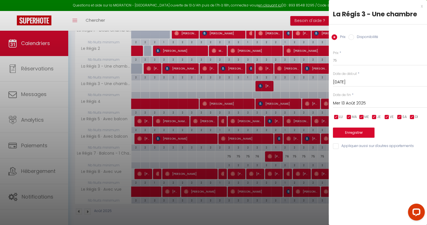
click at [239, 86] on div at bounding box center [213, 112] width 427 height 225
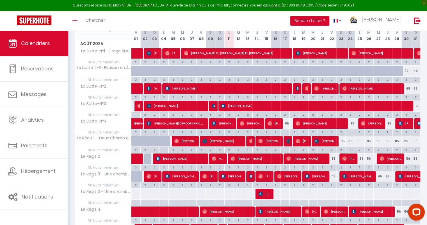
scroll to position [47, 0]
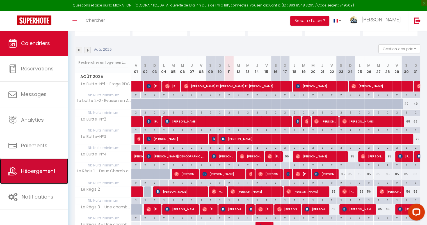
click at [43, 175] on link "Hébergement" at bounding box center [34, 170] width 68 height 25
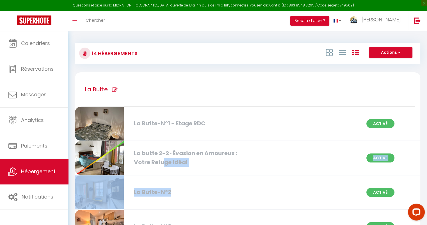
drag, startPoint x: 172, startPoint y: 194, endPoint x: 163, endPoint y: 168, distance: 27.5
click at [163, 165] on div "La Butte La Butte-N°1 - Etage RDC Activé La butte 2-2 · Évasion en Amoureux : V…" at bounding box center [248, 175] width 346 height 206
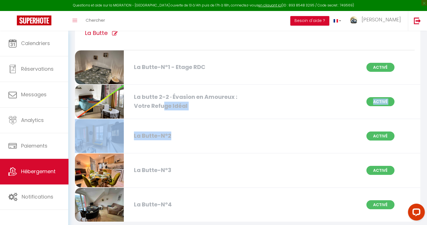
click at [219, 135] on div "La Butte-N°2" at bounding box center [186, 135] width 110 height 9
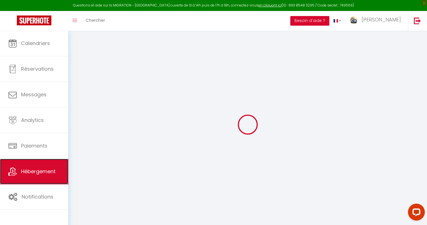
click at [49, 164] on link "Hébergement" at bounding box center [34, 171] width 68 height 25
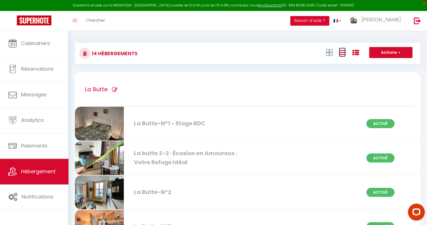
click at [345, 53] on icon at bounding box center [342, 52] width 7 height 7
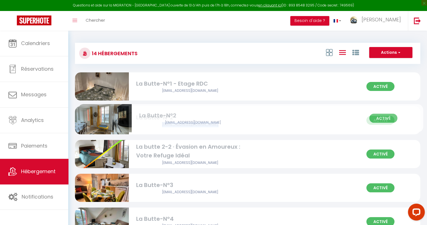
drag, startPoint x: 200, startPoint y: 151, endPoint x: 203, endPoint y: 116, distance: 35.8
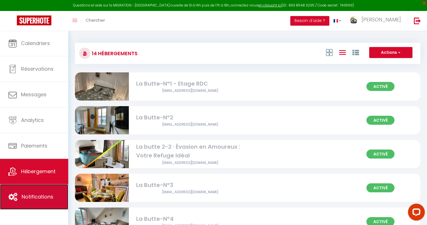
click at [31, 186] on link "Notifications" at bounding box center [34, 196] width 68 height 25
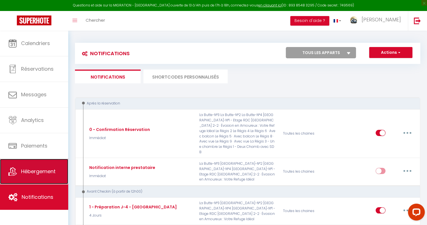
click at [45, 172] on span "Hébergement" at bounding box center [38, 171] width 35 height 7
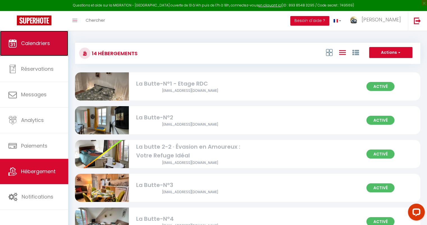
click at [46, 42] on span "Calendriers" at bounding box center [35, 43] width 29 height 7
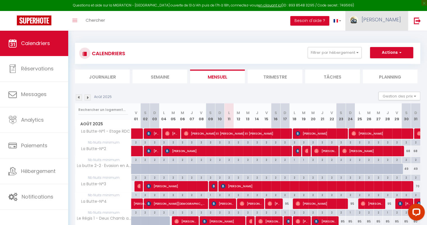
click at [387, 21] on span "[PERSON_NAME]" at bounding box center [381, 19] width 39 height 7
click at [378, 39] on link "Paramètres" at bounding box center [386, 39] width 42 height 10
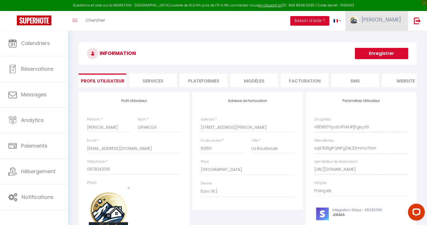
click at [392, 23] on link "[PERSON_NAME]" at bounding box center [377, 21] width 63 height 20
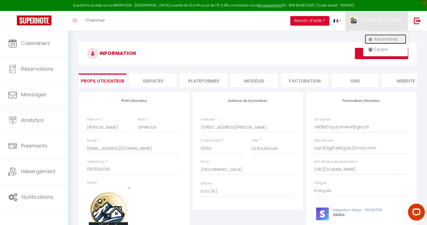
click at [379, 41] on link "Paramètres" at bounding box center [386, 39] width 42 height 10
click at [381, 37] on link "Paramètres" at bounding box center [386, 39] width 42 height 10
click at [203, 79] on li "Plateformes" at bounding box center [204, 80] width 48 height 14
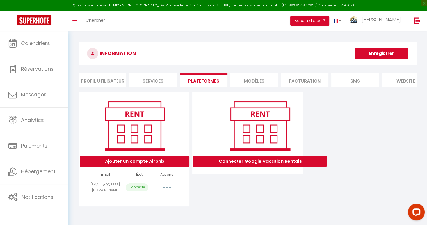
click at [166, 189] on button "button" at bounding box center [167, 187] width 16 height 9
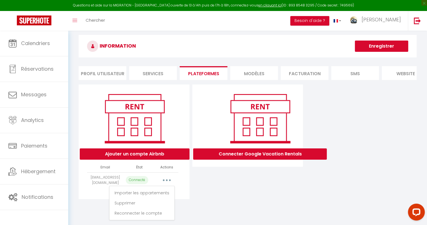
scroll to position [28, 0]
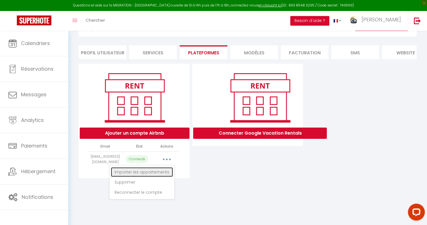
click at [155, 176] on link "Importer les appartements" at bounding box center [142, 172] width 62 height 10
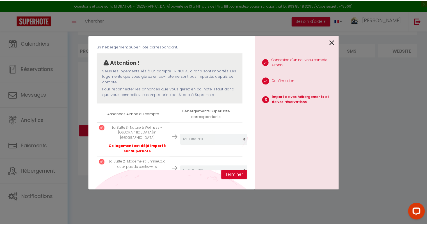
scroll to position [0, 0]
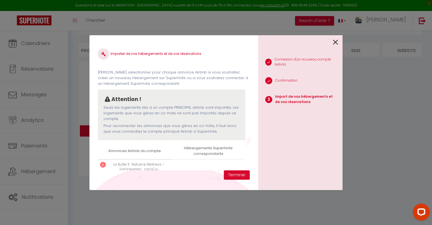
click at [334, 41] on icon at bounding box center [335, 42] width 5 height 8
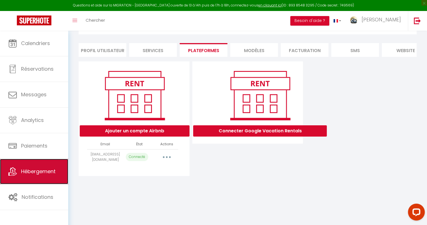
click at [40, 176] on link "Hébergement" at bounding box center [34, 171] width 68 height 25
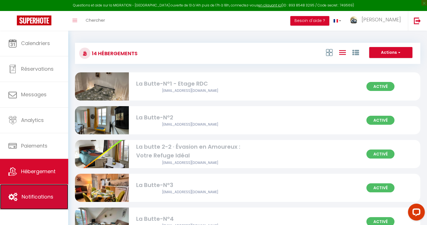
click at [33, 191] on link "Notifications" at bounding box center [34, 196] width 68 height 25
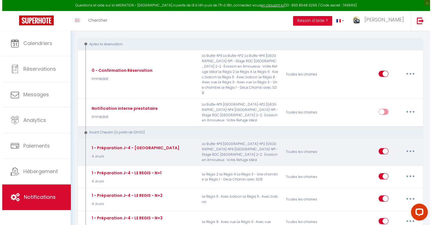
scroll to position [56, 0]
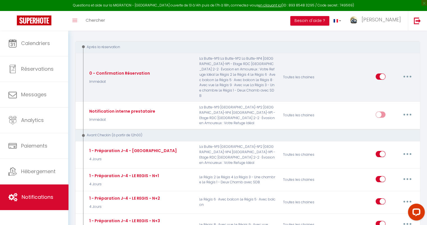
click at [407, 76] on icon "button" at bounding box center [408, 77] width 2 height 2
click at [380, 85] on link "Editer" at bounding box center [393, 89] width 42 height 10
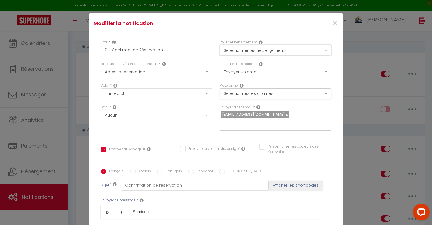
click at [245, 51] on button "Sélectionner les hébergements" at bounding box center [275, 50] width 112 height 11
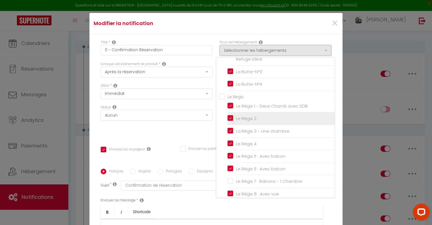
scroll to position [74, 0]
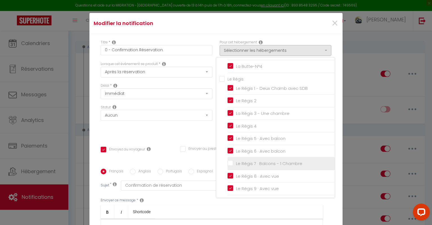
click at [262, 160] on input "Le Régis 7 · Balcons - 1 Chambre" at bounding box center [280, 163] width 107 height 6
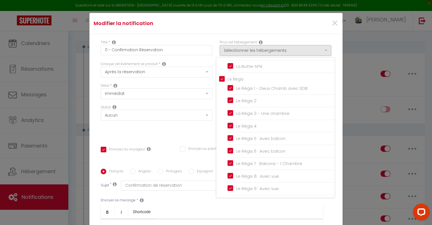
click at [207, 32] on div "Modifier la notification ×" at bounding box center [215, 23] width 253 height 21
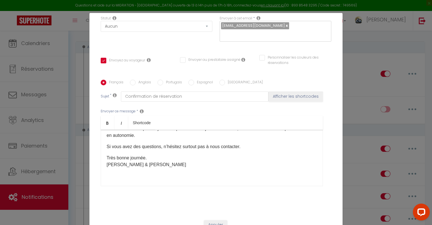
scroll to position [26, 0]
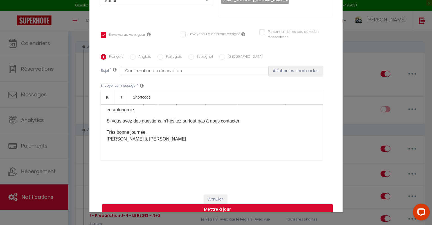
click at [206, 204] on button "Mettre à jour" at bounding box center [217, 209] width 230 height 11
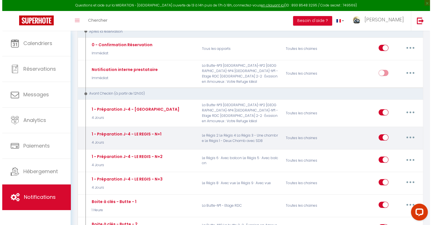
scroll to position [84, 0]
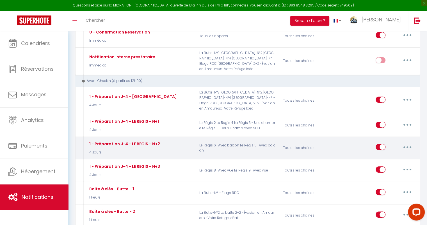
click at [409, 142] on button "button" at bounding box center [408, 146] width 16 height 9
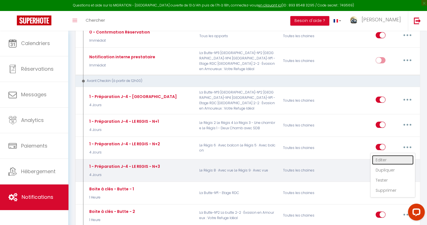
click at [388, 155] on link "Editer" at bounding box center [393, 160] width 42 height 10
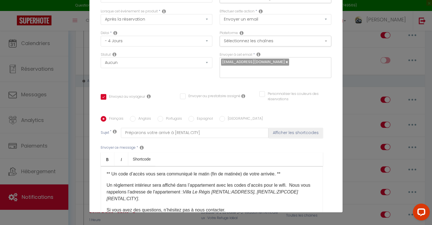
scroll to position [0, 0]
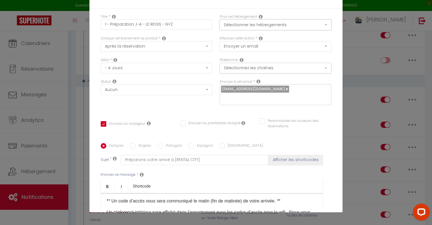
click at [257, 27] on button "Sélectionner les hébergements" at bounding box center [275, 24] width 112 height 11
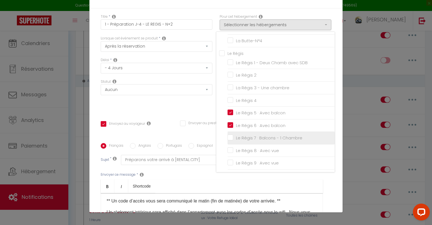
click at [227, 135] on input "Le Régis 7 · Balcons - 1 Chambre" at bounding box center [280, 138] width 107 height 6
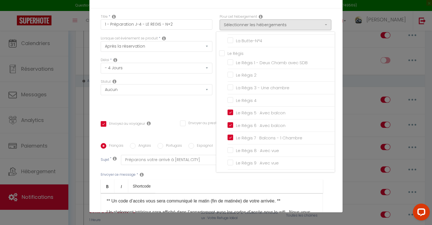
click at [211, 11] on div "Titre * 1 - Préparation J-4 - LE REGIS - N+2 Pour cet hébergement Sélectionner …" at bounding box center [215, 142] width 253 height 269
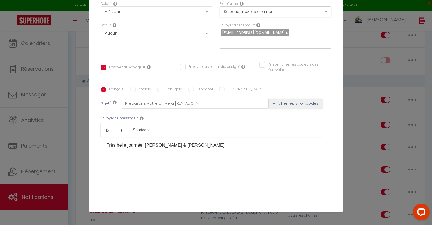
scroll to position [98, 0]
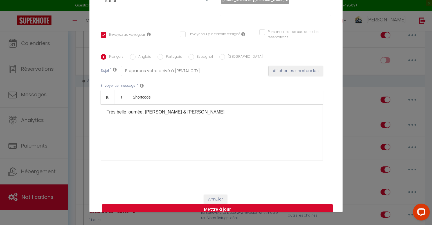
click at [209, 204] on button "Mettre à jour" at bounding box center [217, 209] width 230 height 11
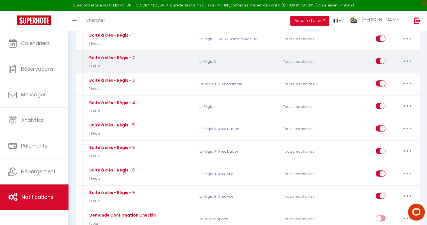
scroll to position [337, 0]
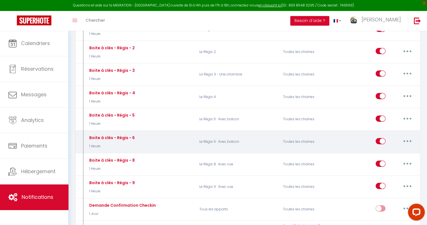
click at [410, 136] on button "button" at bounding box center [408, 140] width 16 height 9
click at [382, 159] on link "Dupliquer" at bounding box center [393, 164] width 42 height 10
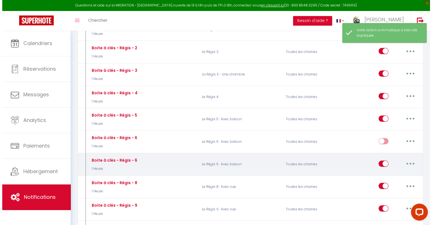
scroll to position [365, 0]
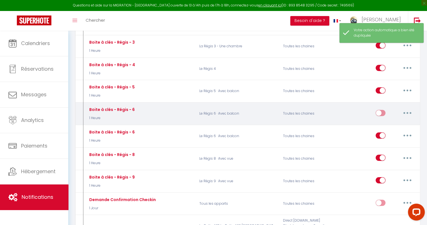
click at [406, 108] on button "button" at bounding box center [408, 112] width 16 height 9
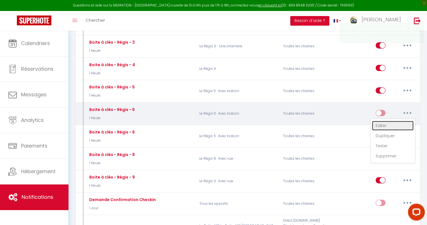
click at [379, 121] on link "Editer" at bounding box center [393, 126] width 42 height 10
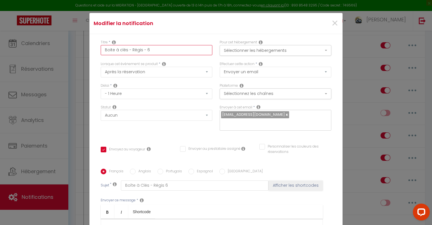
click at [147, 51] on input "Boite à clés - Régis - 6" at bounding box center [157, 50] width 112 height 10
click at [245, 49] on button "Sélectionner les hébergements" at bounding box center [275, 50] width 112 height 11
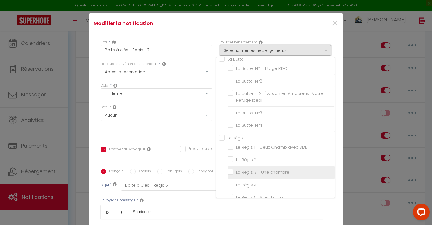
scroll to position [56, 0]
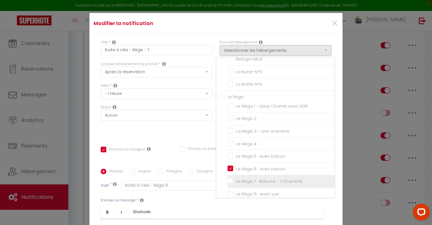
click at [228, 181] on input "Le Régis 7 · Balcons - 1 Chambre" at bounding box center [280, 181] width 107 height 6
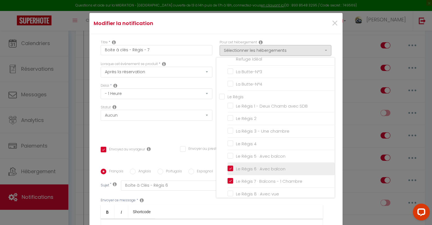
click at [227, 168] on input "Le Régis 6 · Avec balcon" at bounding box center [280, 169] width 107 height 6
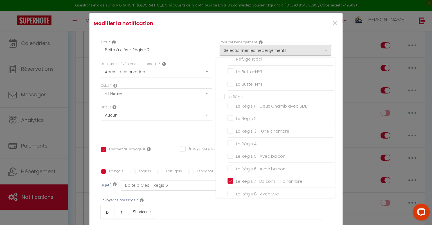
click at [196, 30] on div "Modifier la notification ×" at bounding box center [215, 23] width 253 height 21
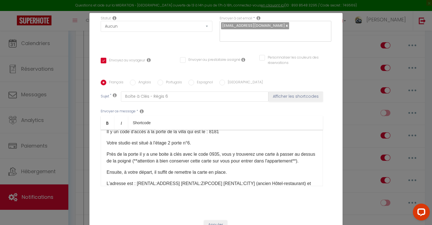
scroll to position [28, 0]
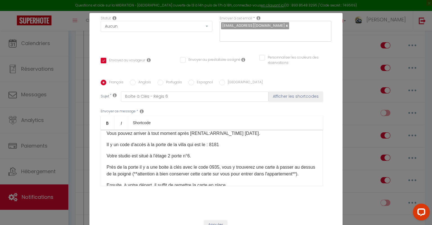
click at [215, 164] on p "Près de la porte il y a une boite à clés avec le code 0935, vous y trouverez un…" at bounding box center [212, 170] width 210 height 13
click at [190, 152] on p "Votre studio est situé à l'étage 2 porte n°6." at bounding box center [212, 155] width 210 height 7
click at [174, 91] on input "Boîte à Clés - Régis 6" at bounding box center [195, 96] width 148 height 10
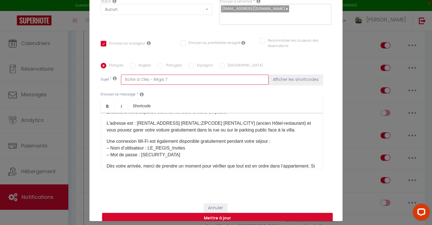
scroll to position [26, 0]
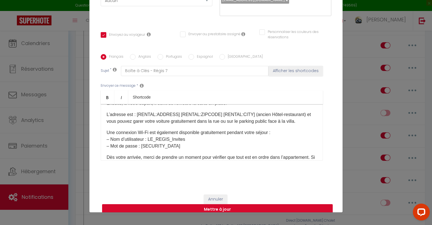
click at [233, 204] on button "Mettre à jour" at bounding box center [217, 209] width 230 height 11
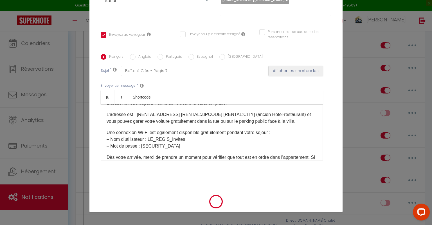
scroll to position [83, 0]
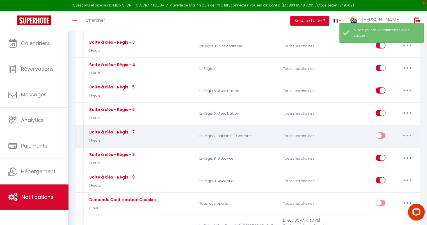
click at [384, 132] on input "checkbox" at bounding box center [381, 136] width 10 height 8
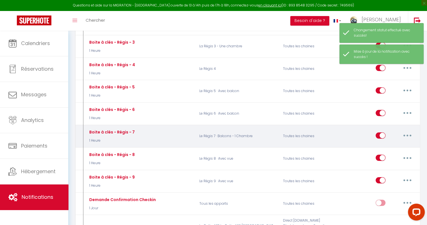
click at [404, 131] on button "button" at bounding box center [408, 135] width 16 height 9
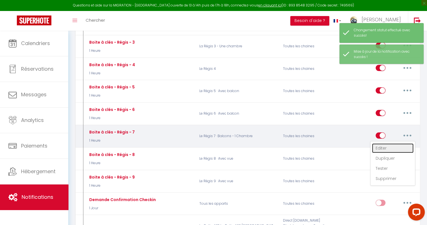
click at [382, 143] on link "Editer" at bounding box center [393, 148] width 42 height 10
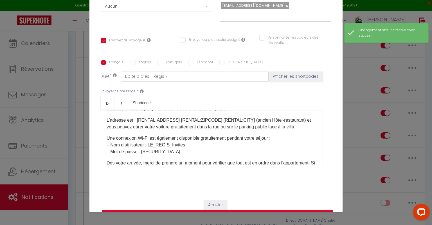
scroll to position [55, 0]
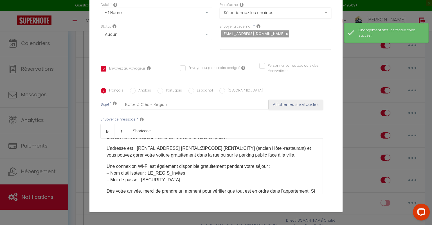
click at [130, 88] on input "Anglais" at bounding box center [133, 91] width 6 height 6
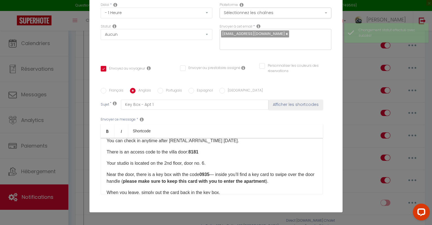
scroll to position [28, 0]
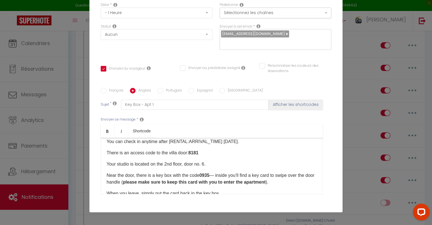
click at [206, 173] on b "0935" at bounding box center [204, 175] width 10 height 5
drag, startPoint x: 203, startPoint y: 155, endPoint x: 207, endPoint y: 158, distance: 4.6
click at [204, 160] on p "Your studio is located on the 2nd floor, door no. 6." at bounding box center [212, 163] width 210 height 7
click at [156, 99] on input "Key Box - Apt 1" at bounding box center [195, 104] width 148 height 10
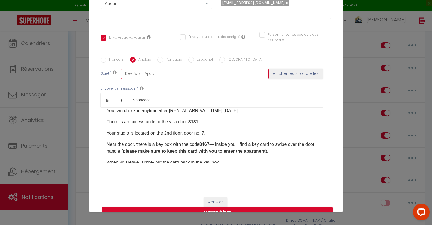
scroll to position [89, 0]
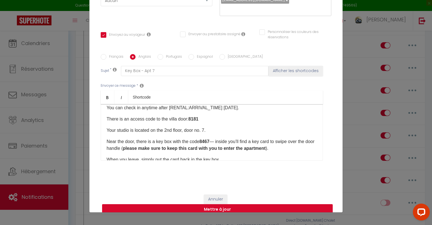
click at [218, 204] on button "Mettre à jour" at bounding box center [217, 209] width 230 height 11
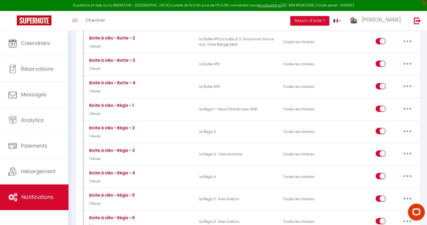
scroll to position [253, 0]
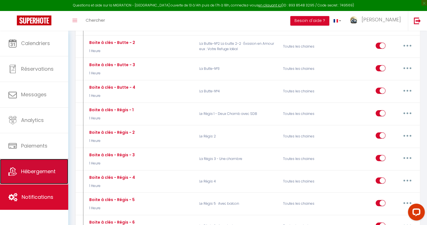
click at [50, 174] on span "Hébergement" at bounding box center [38, 171] width 35 height 7
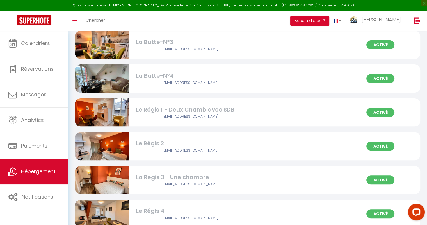
scroll to position [169, 0]
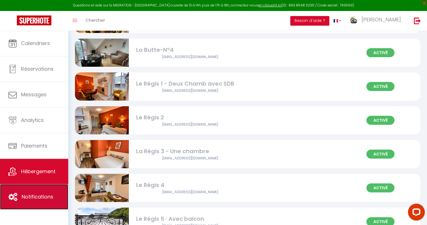
click at [43, 198] on span "Notifications" at bounding box center [38, 196] width 32 height 7
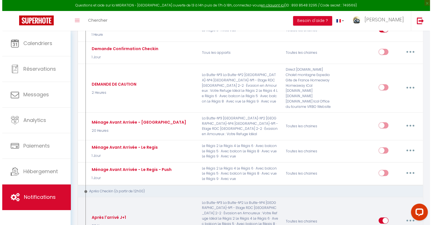
scroll to position [534, 0]
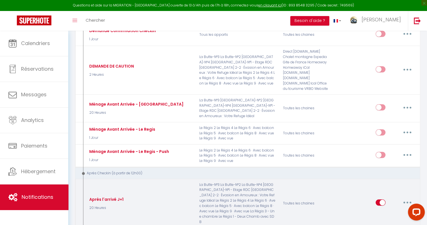
click at [403, 198] on button "button" at bounding box center [408, 202] width 16 height 9
click at [390, 210] on link "Editer" at bounding box center [393, 215] width 42 height 10
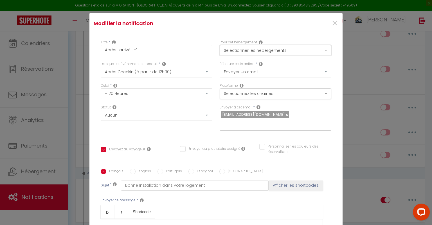
click at [232, 51] on button "Sélectionner les hébergements" at bounding box center [275, 50] width 112 height 11
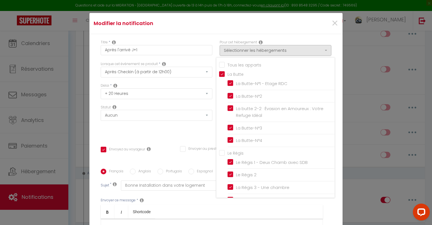
click at [219, 63] on input "Tous les apparts" at bounding box center [277, 65] width 116 height 6
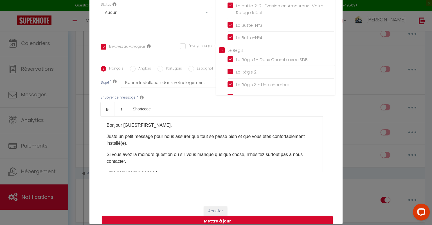
scroll to position [26, 0]
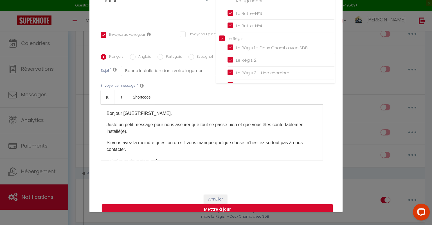
click at [192, 90] on ul "Bold Italic Shortcode" at bounding box center [212, 97] width 222 height 14
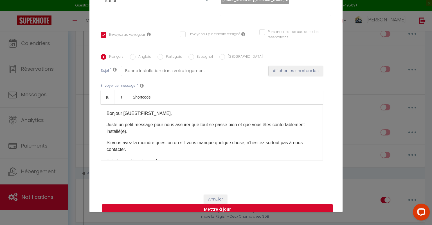
click at [223, 204] on button "Mettre à jour" at bounding box center [217, 209] width 230 height 11
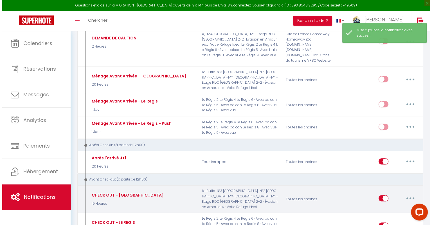
scroll to position [590, 0]
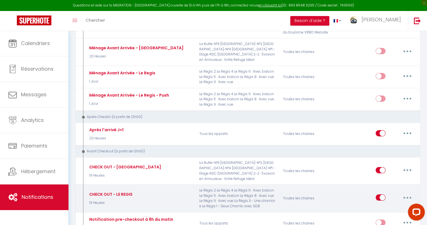
click at [408, 193] on button "button" at bounding box center [408, 197] width 16 height 9
click at [378, 205] on link "Editer" at bounding box center [393, 210] width 42 height 10
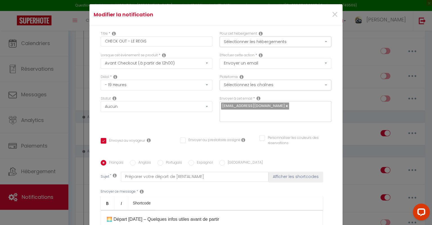
scroll to position [0, 0]
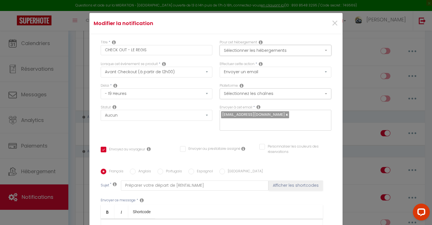
click at [246, 50] on button "Sélectionner les hébergements" at bounding box center [275, 50] width 112 height 11
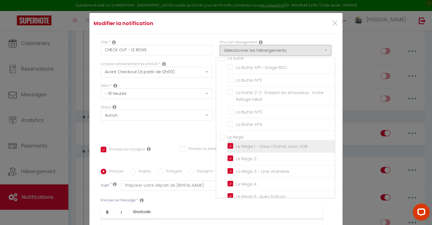
scroll to position [28, 0]
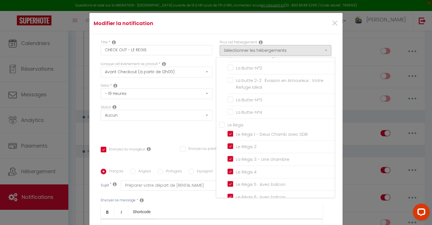
click at [219, 121] on input "Le Régis" at bounding box center [277, 124] width 116 height 6
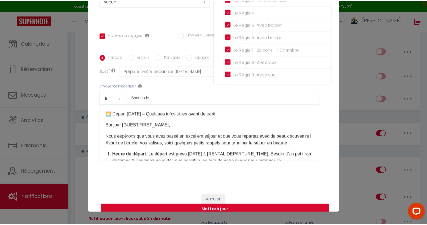
scroll to position [26, 0]
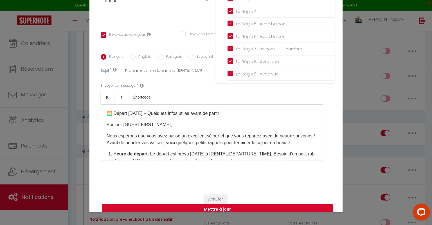
click at [270, 204] on button "Mettre à jour" at bounding box center [217, 209] width 230 height 11
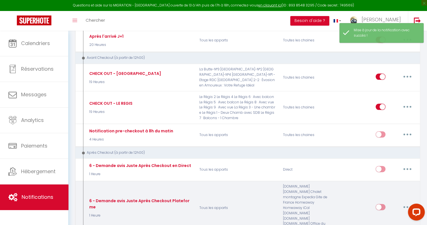
scroll to position [675, 0]
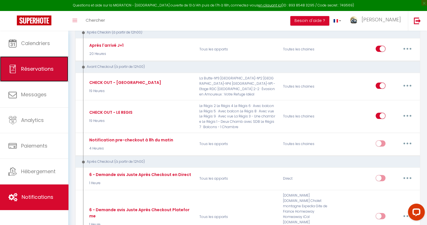
click at [38, 69] on span "Réservations" at bounding box center [37, 68] width 33 height 7
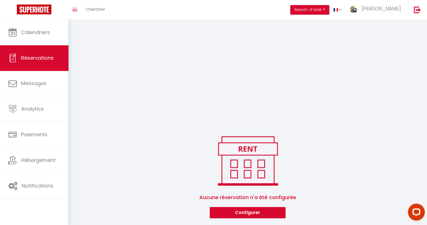
scroll to position [120, 0]
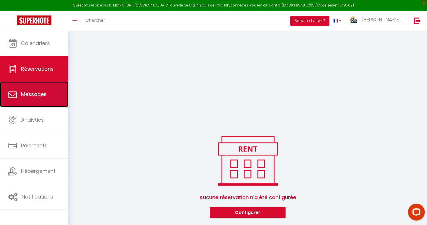
click at [42, 97] on span "Messages" at bounding box center [34, 93] width 26 height 7
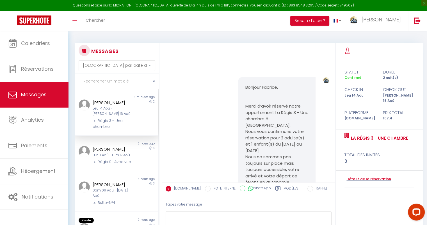
scroll to position [514, 0]
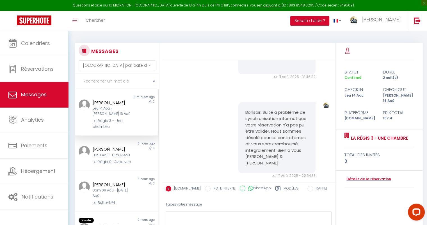
click at [205, 207] on div "Tapez votre message" at bounding box center [249, 204] width 166 height 14
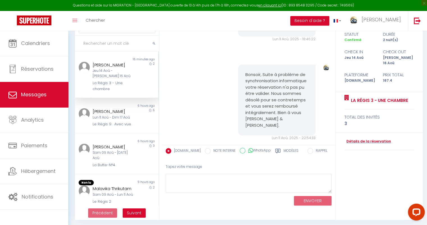
scroll to position [39, 0]
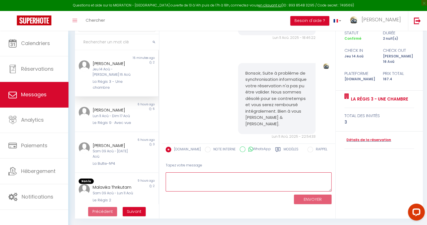
click at [190, 178] on textarea at bounding box center [249, 181] width 166 height 19
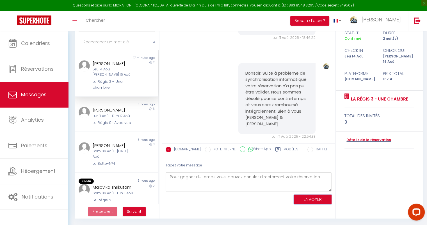
click at [304, 197] on button "ENVOYER" at bounding box center [313, 199] width 38 height 10
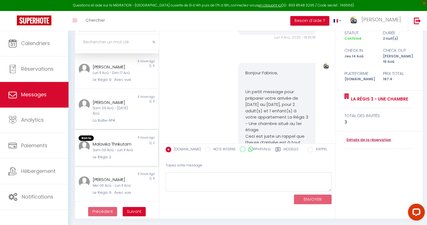
scroll to position [56, 0]
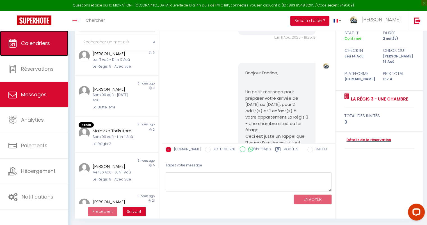
click at [35, 48] on link "Calendriers" at bounding box center [34, 43] width 68 height 25
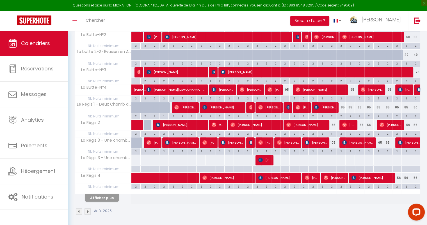
scroll to position [114, 0]
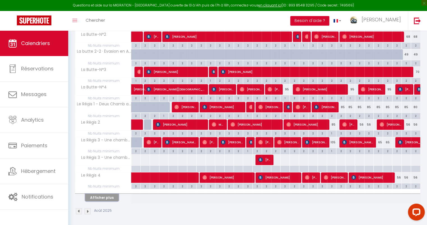
click at [103, 196] on button "Afficher plus" at bounding box center [102, 197] width 34 height 8
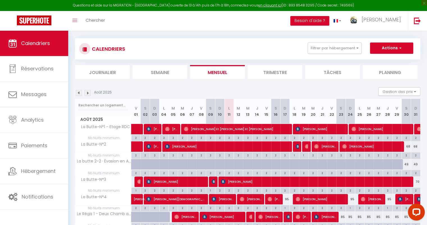
scroll to position [0, 0]
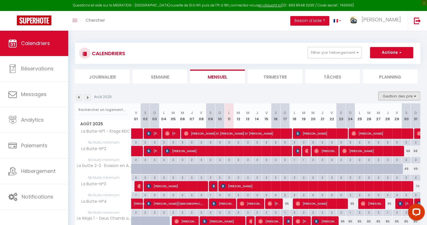
click at [391, 96] on button "Gestion des prix" at bounding box center [400, 96] width 42 height 8
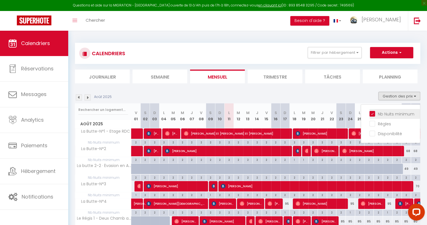
click at [373, 113] on input "Nb Nuits minimum" at bounding box center [395, 113] width 51 height 6
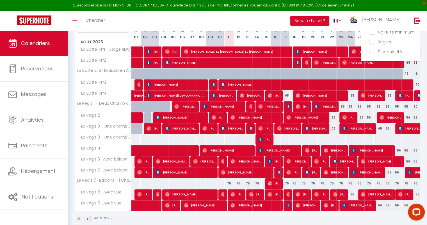
scroll to position [90, 0]
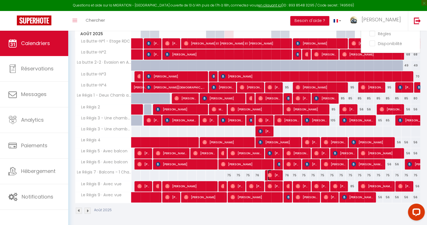
click at [272, 176] on img at bounding box center [270, 175] width 4 height 4
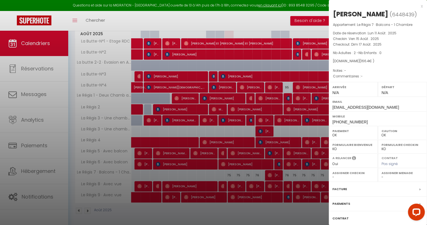
click at [279, 214] on div at bounding box center [213, 112] width 427 height 225
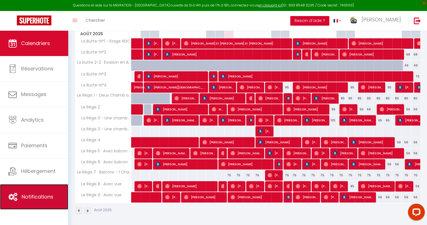
click at [42, 198] on span "Notifications" at bounding box center [38, 196] width 32 height 7
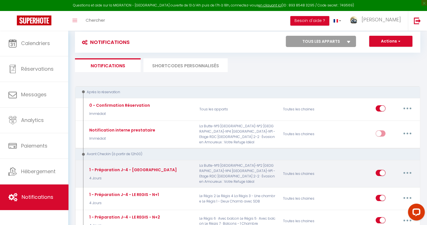
scroll to position [28, 0]
